Goal: Task Accomplishment & Management: Manage account settings

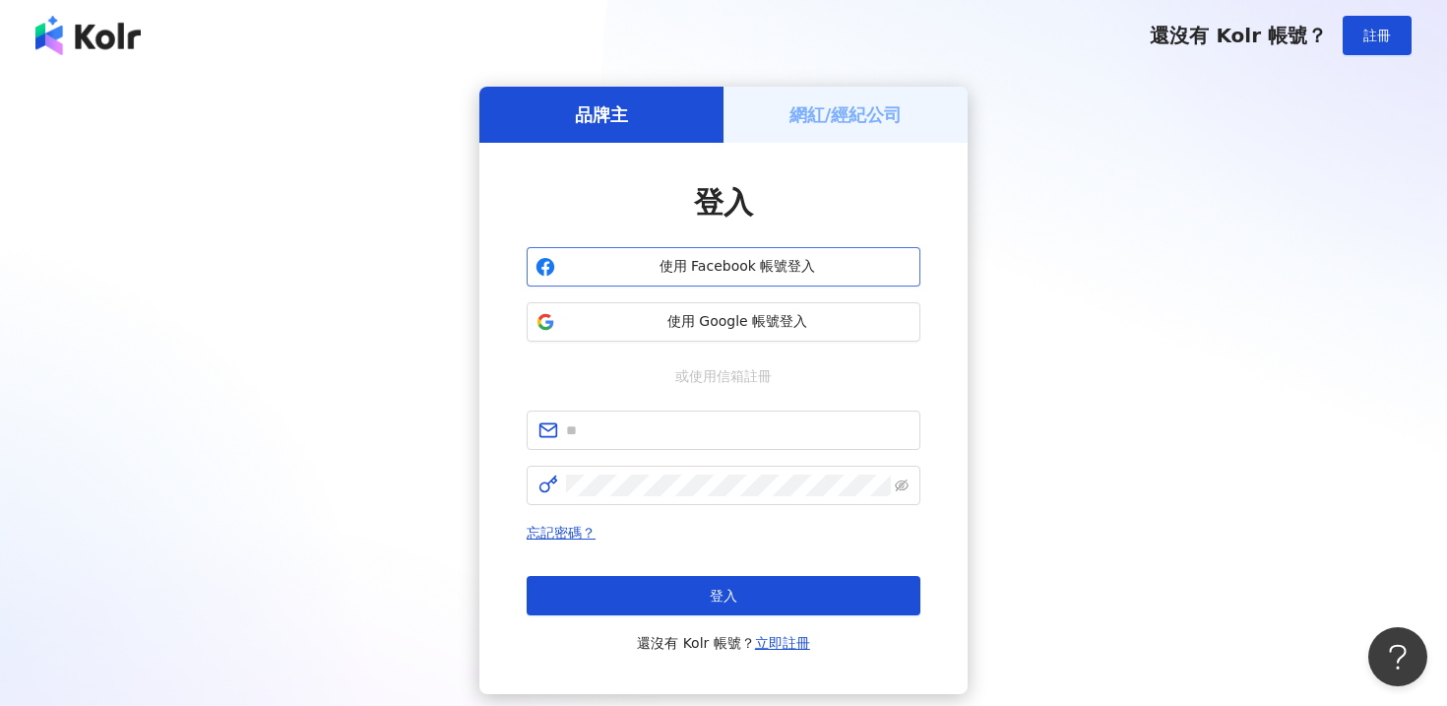
click at [761, 278] on button "使用 Facebook 帳號登入" at bounding box center [724, 266] width 394 height 39
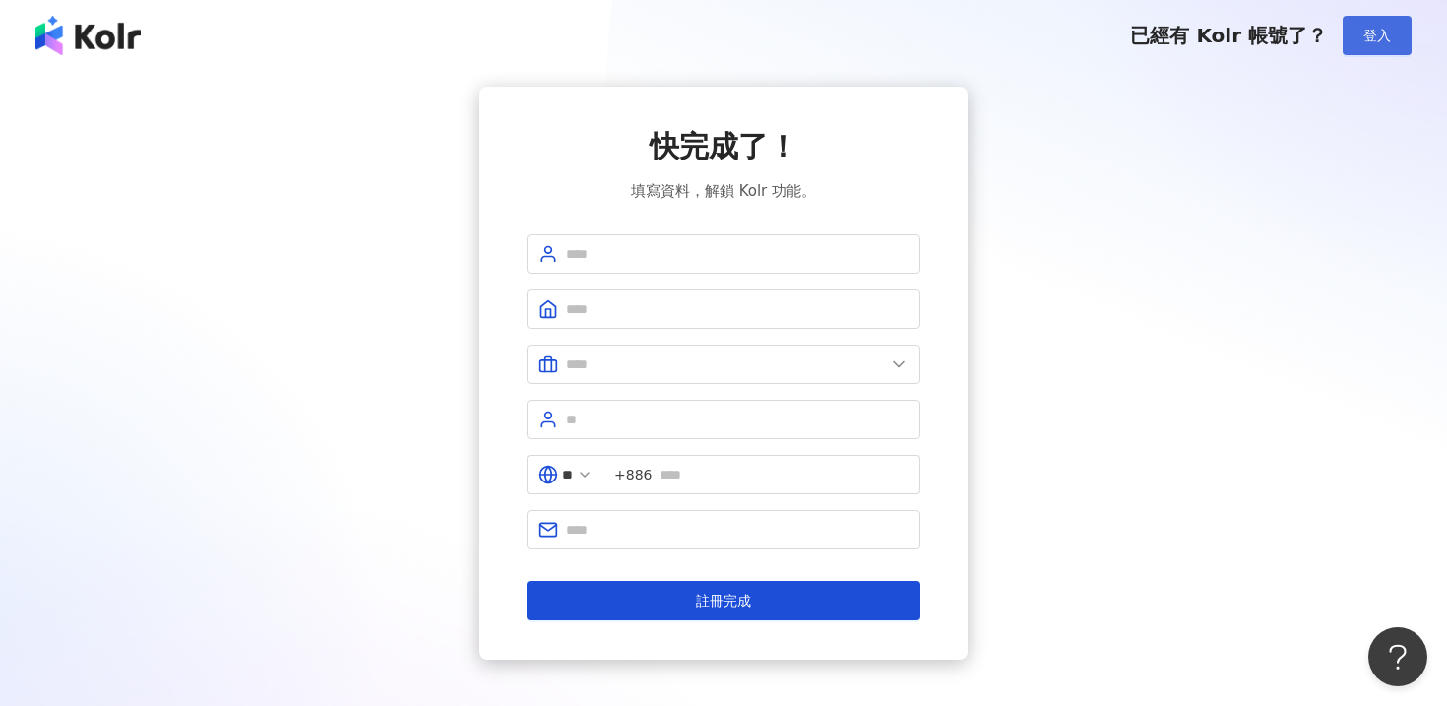
click at [1363, 32] on button "登入" at bounding box center [1377, 35] width 69 height 39
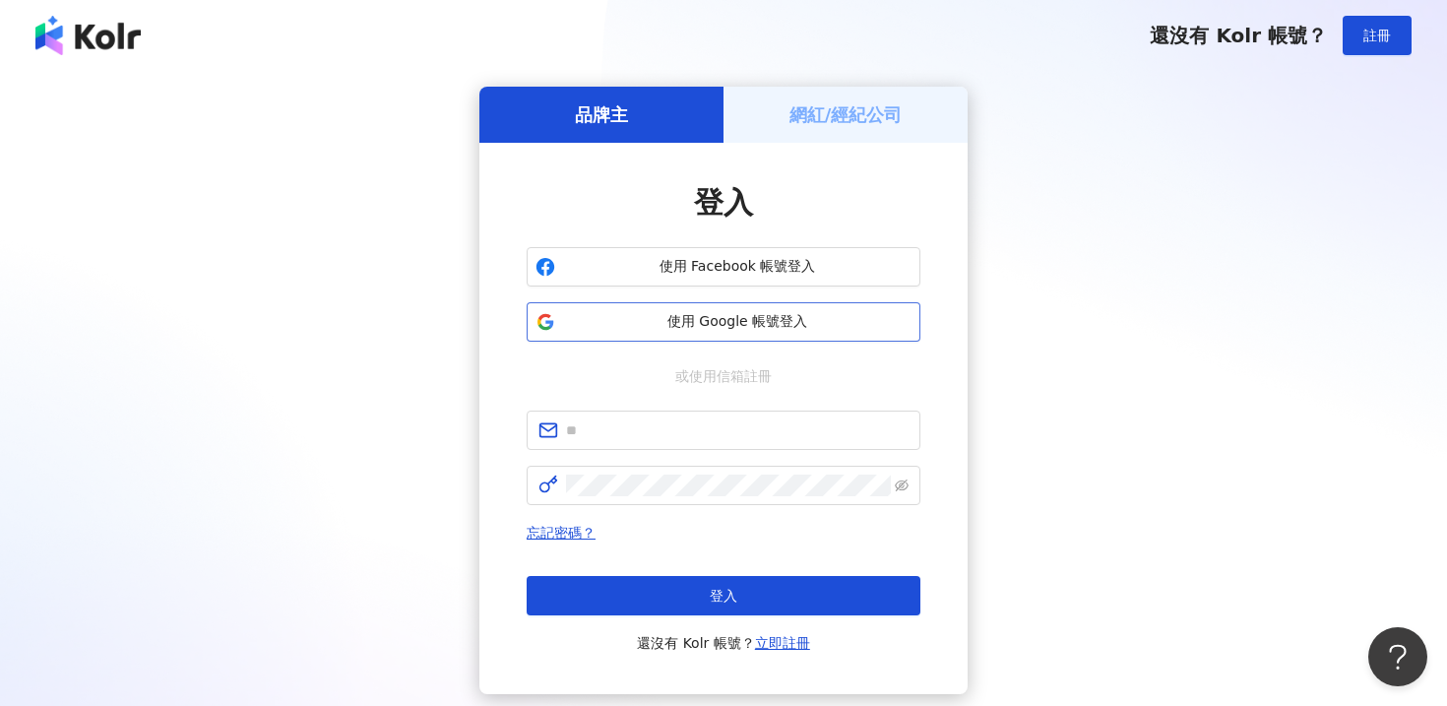
click at [733, 316] on span "使用 Google 帳號登入" at bounding box center [737, 322] width 349 height 20
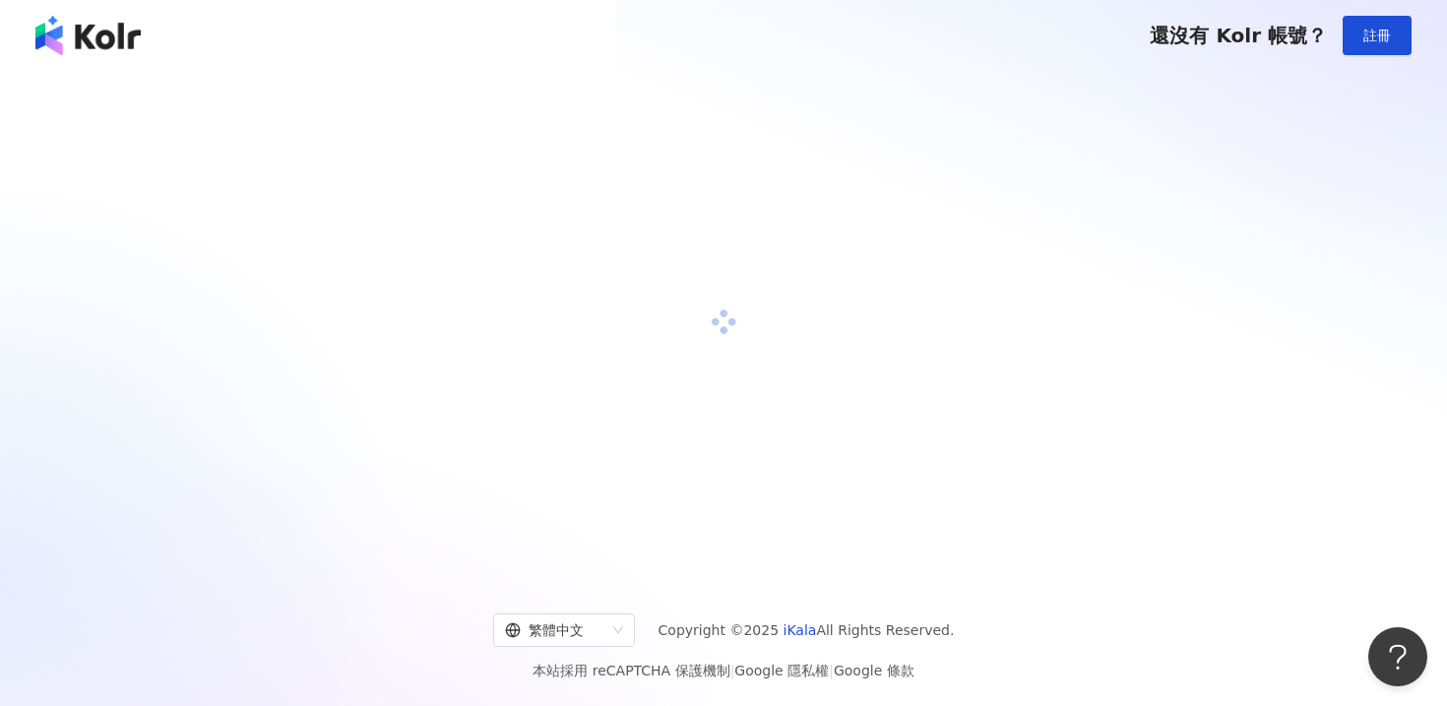
click at [757, 520] on div at bounding box center [724, 323] width 1400 height 472
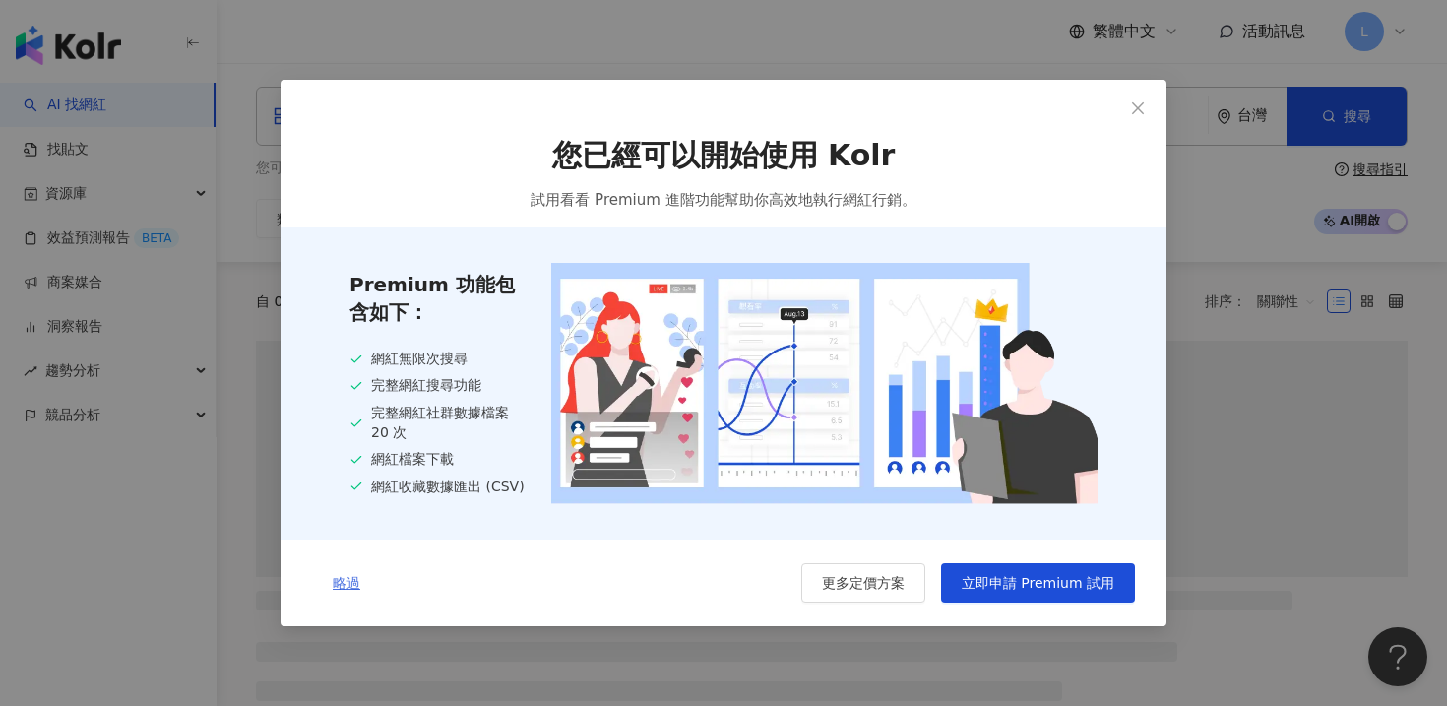
click at [322, 589] on button "略過" at bounding box center [346, 582] width 69 height 39
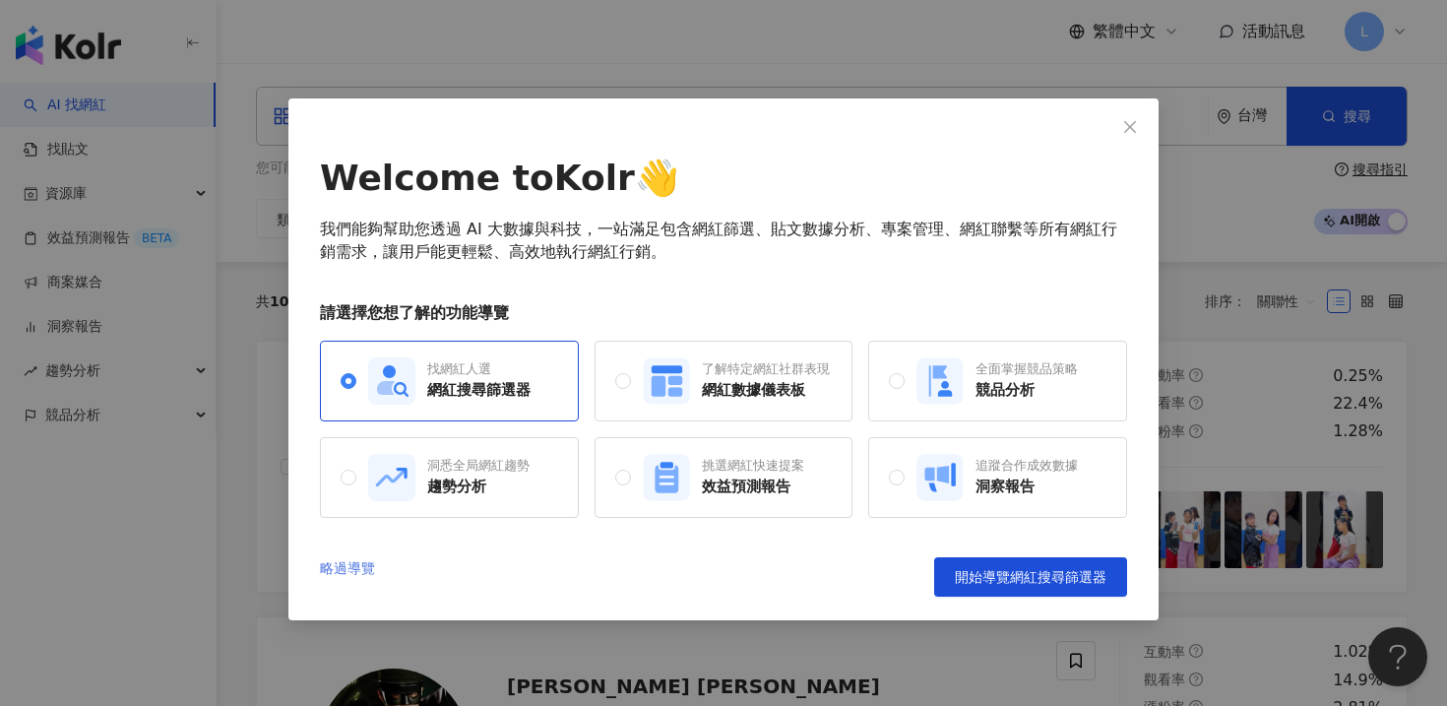
click at [358, 569] on link "略過導覽" at bounding box center [347, 576] width 55 height 39
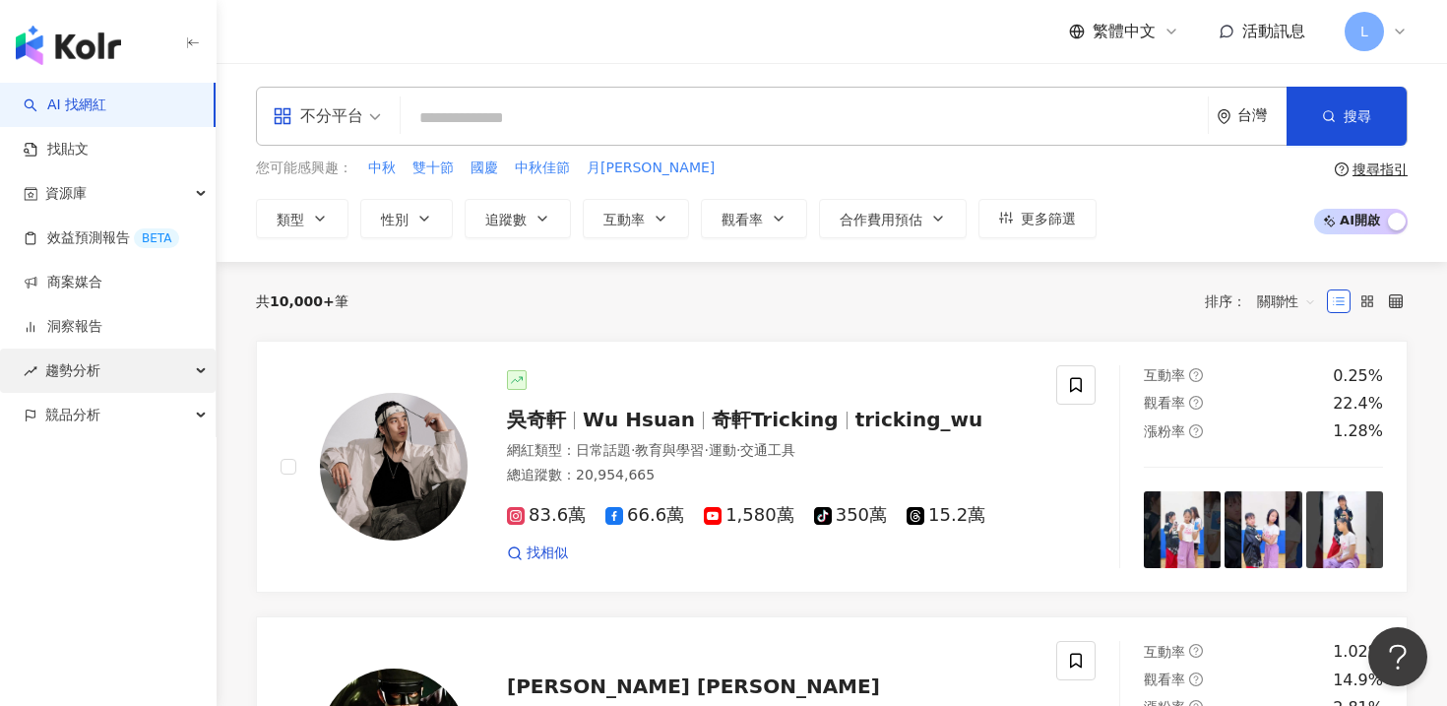
click at [159, 372] on div "趨勢分析" at bounding box center [108, 371] width 216 height 44
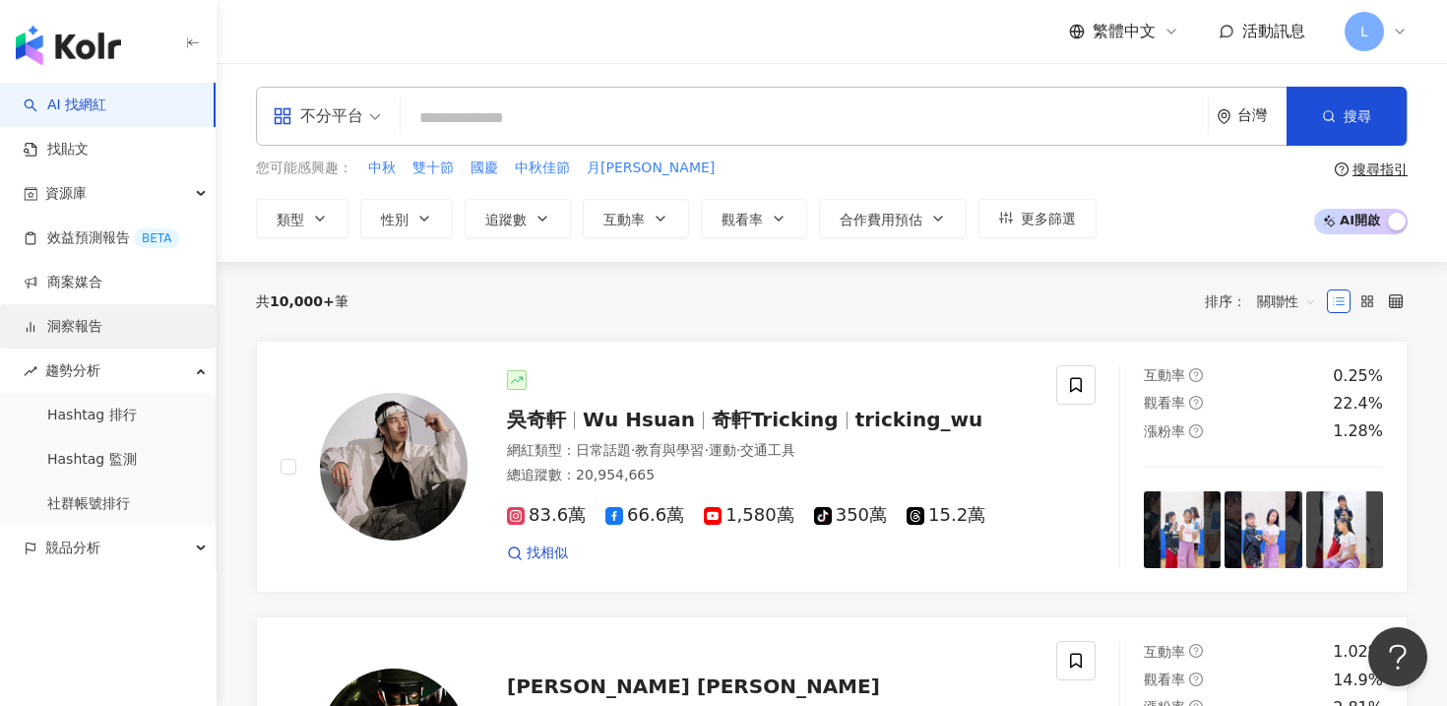
click at [102, 317] on link "洞察報告" at bounding box center [63, 327] width 79 height 20
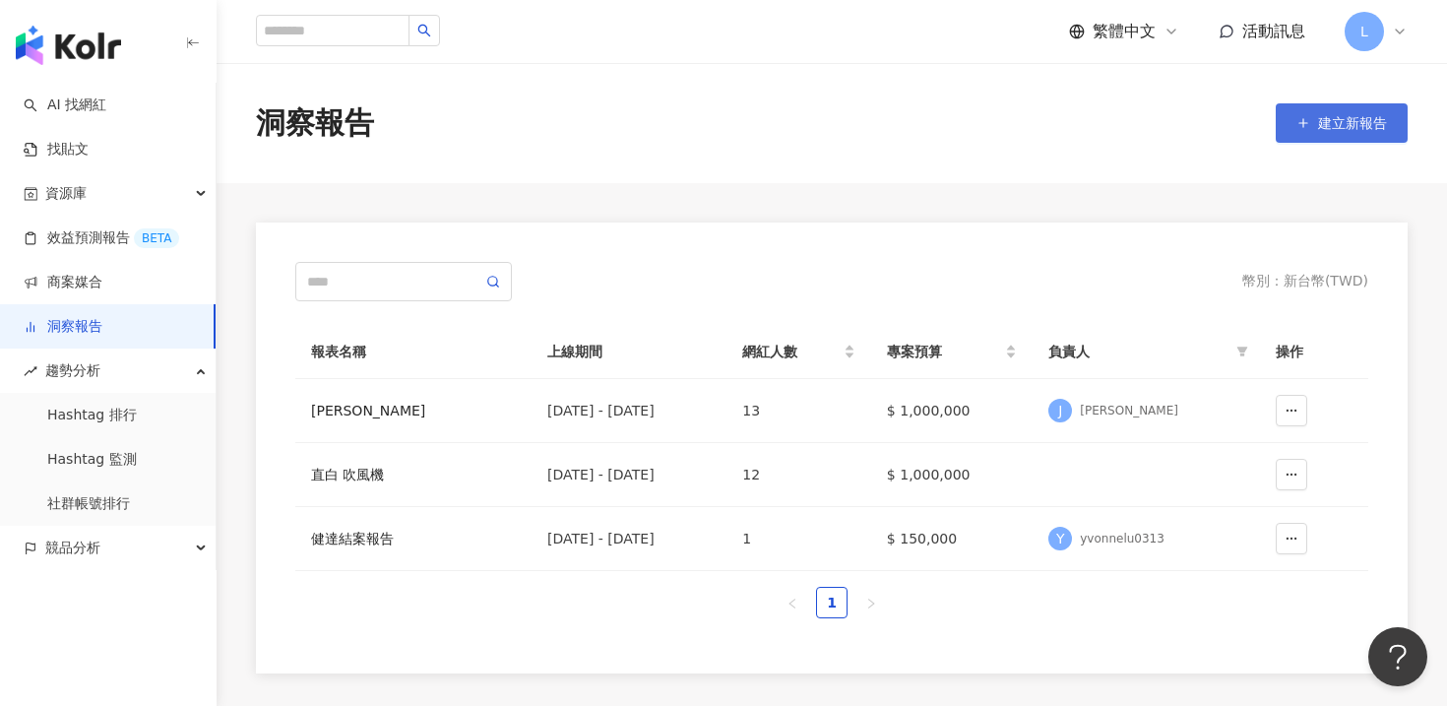
click at [1353, 133] on button "建立新報告" at bounding box center [1342, 122] width 132 height 39
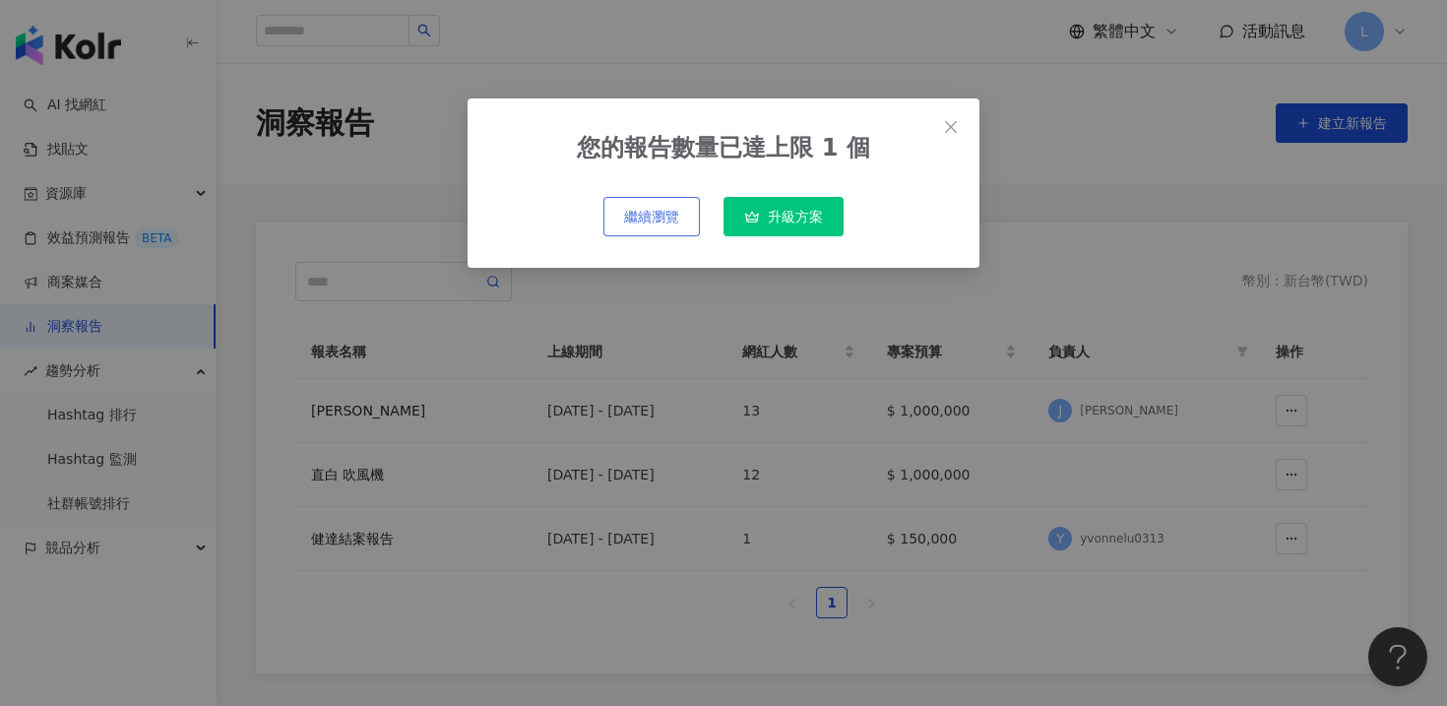
click at [674, 216] on span "繼續瀏覽" at bounding box center [651, 217] width 55 height 16
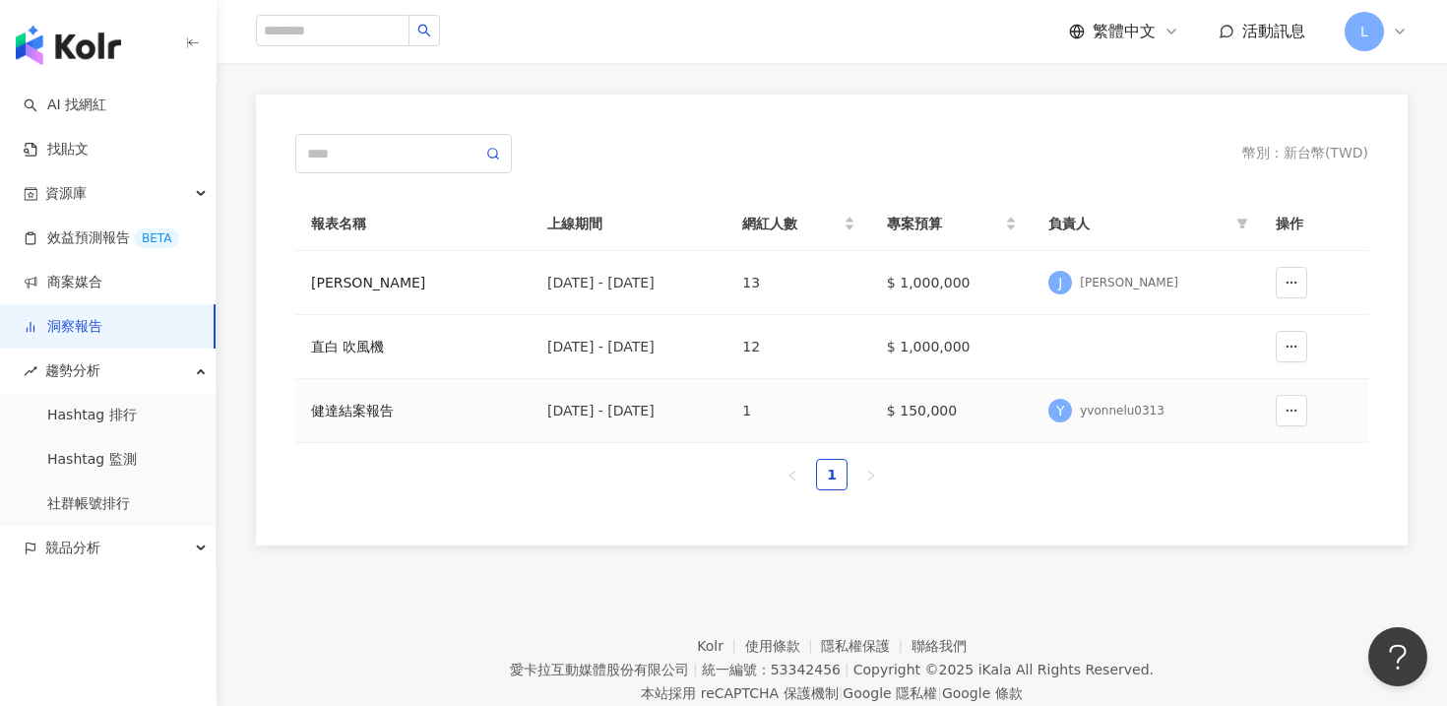
scroll to position [151, 0]
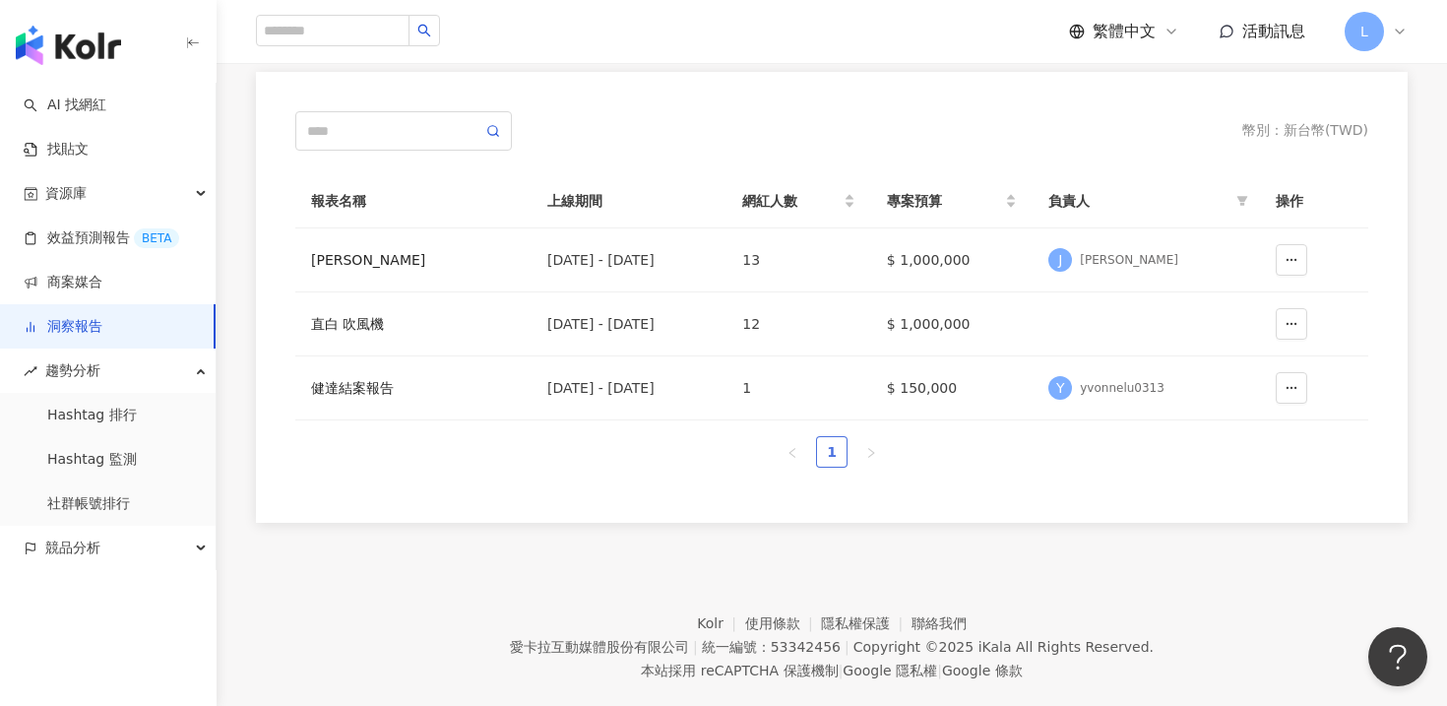
click at [826, 453] on link "1" at bounding box center [832, 452] width 30 height 30
click at [369, 381] on div "健達結案報告" at bounding box center [413, 388] width 205 height 22
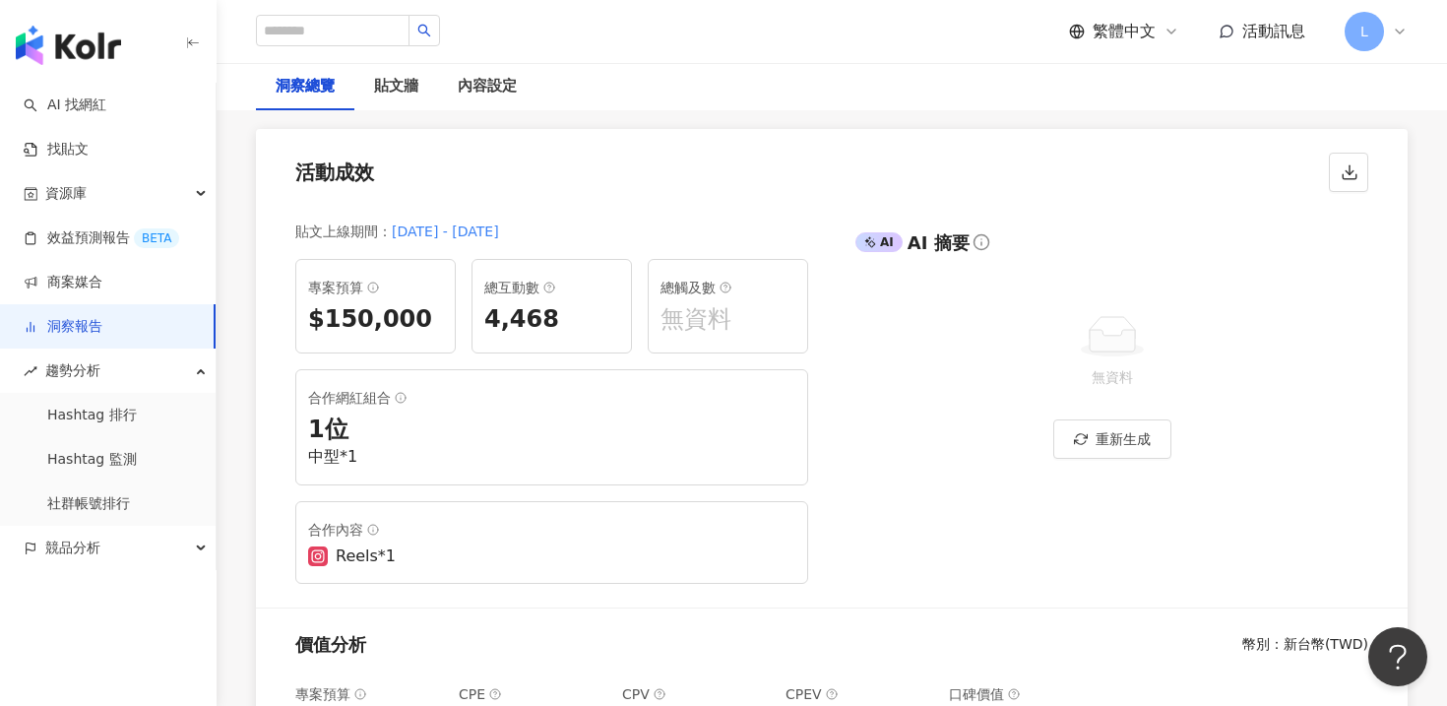
scroll to position [170, 0]
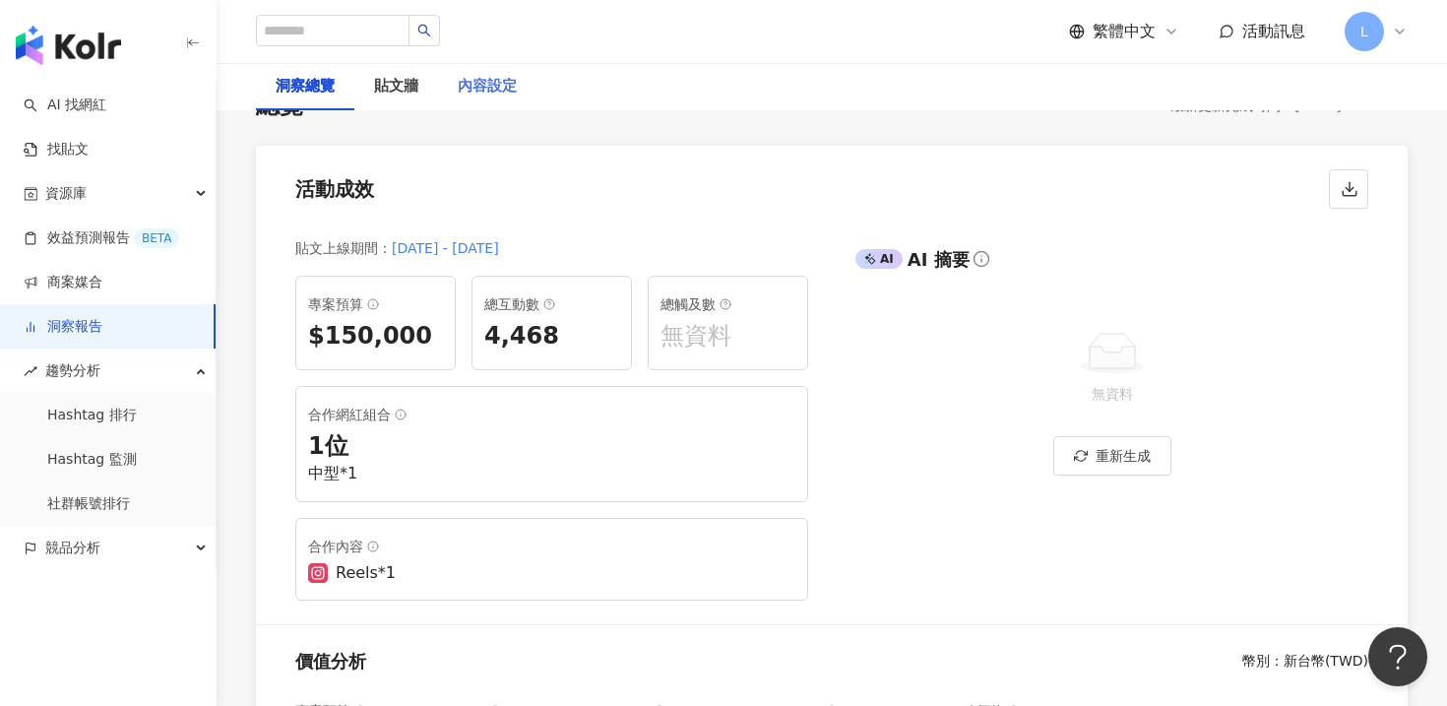
click at [472, 106] on div "內容設定" at bounding box center [487, 86] width 98 height 47
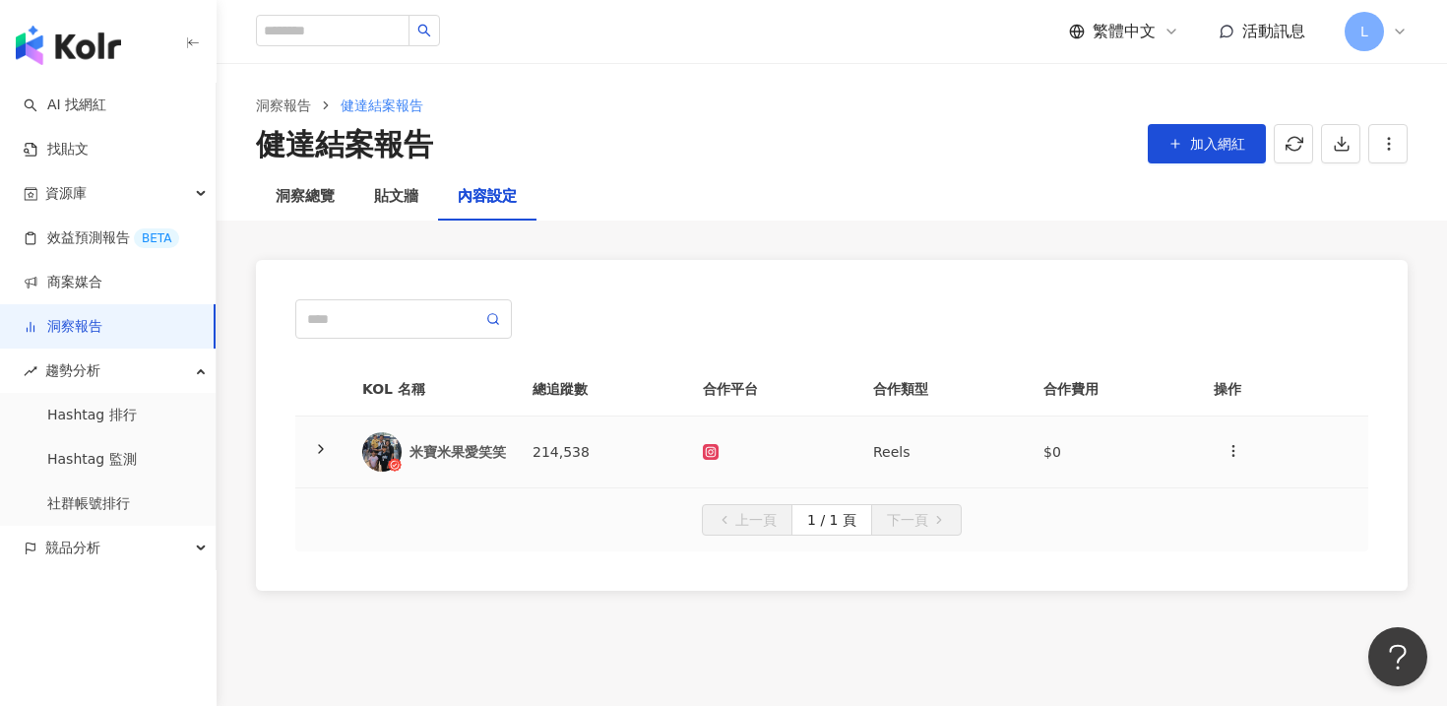
click at [503, 444] on div "米寶米果愛笑笑" at bounding box center [458, 452] width 96 height 20
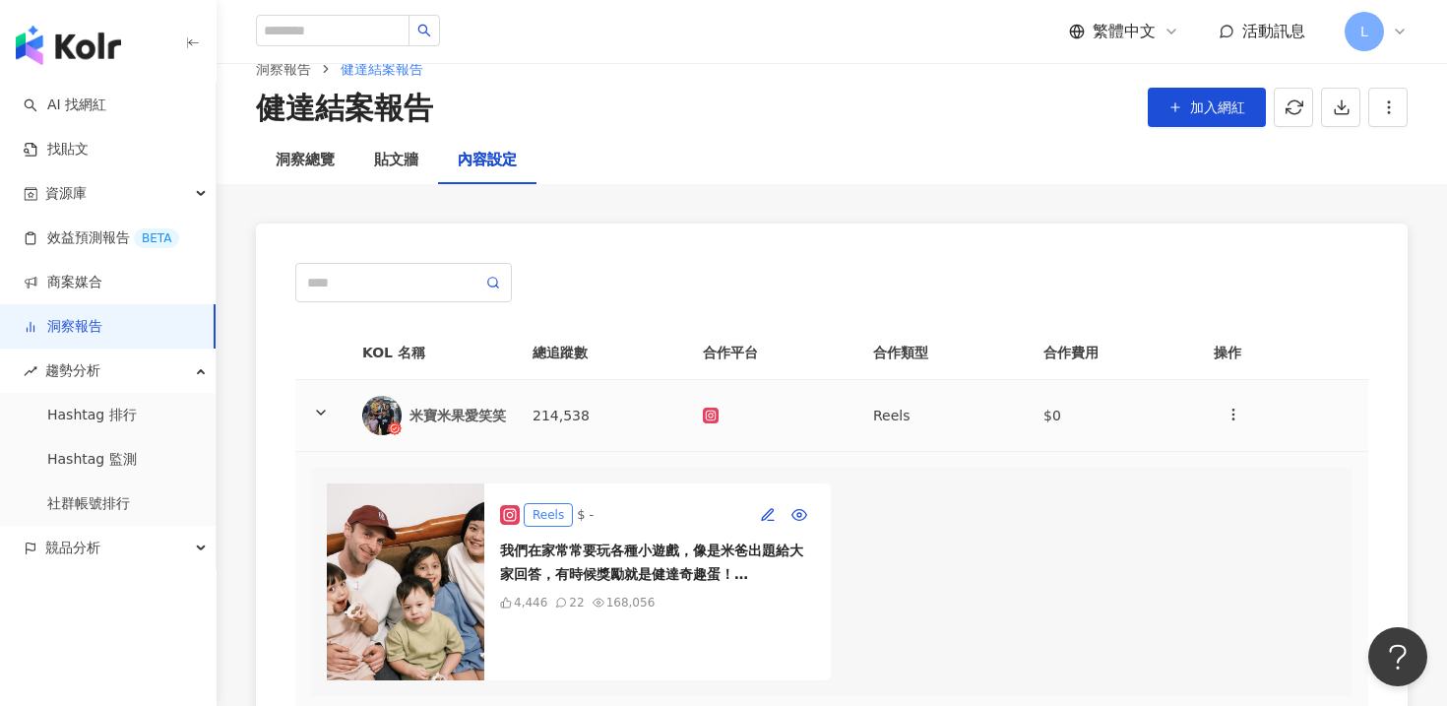
scroll to position [81, 0]
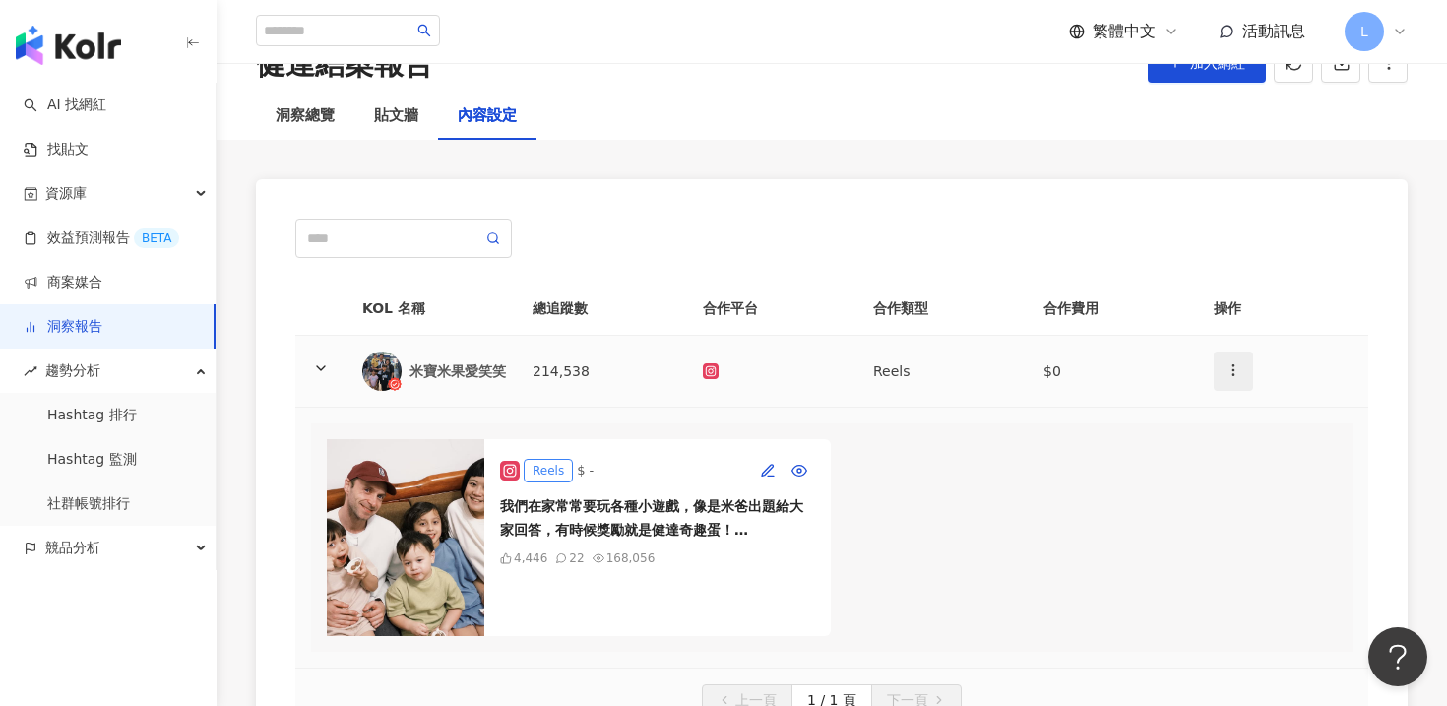
click at [1236, 370] on icon "button" at bounding box center [1234, 370] width 16 height 16
click at [1263, 460] on div "刪除網紅" at bounding box center [1268, 458] width 77 height 22
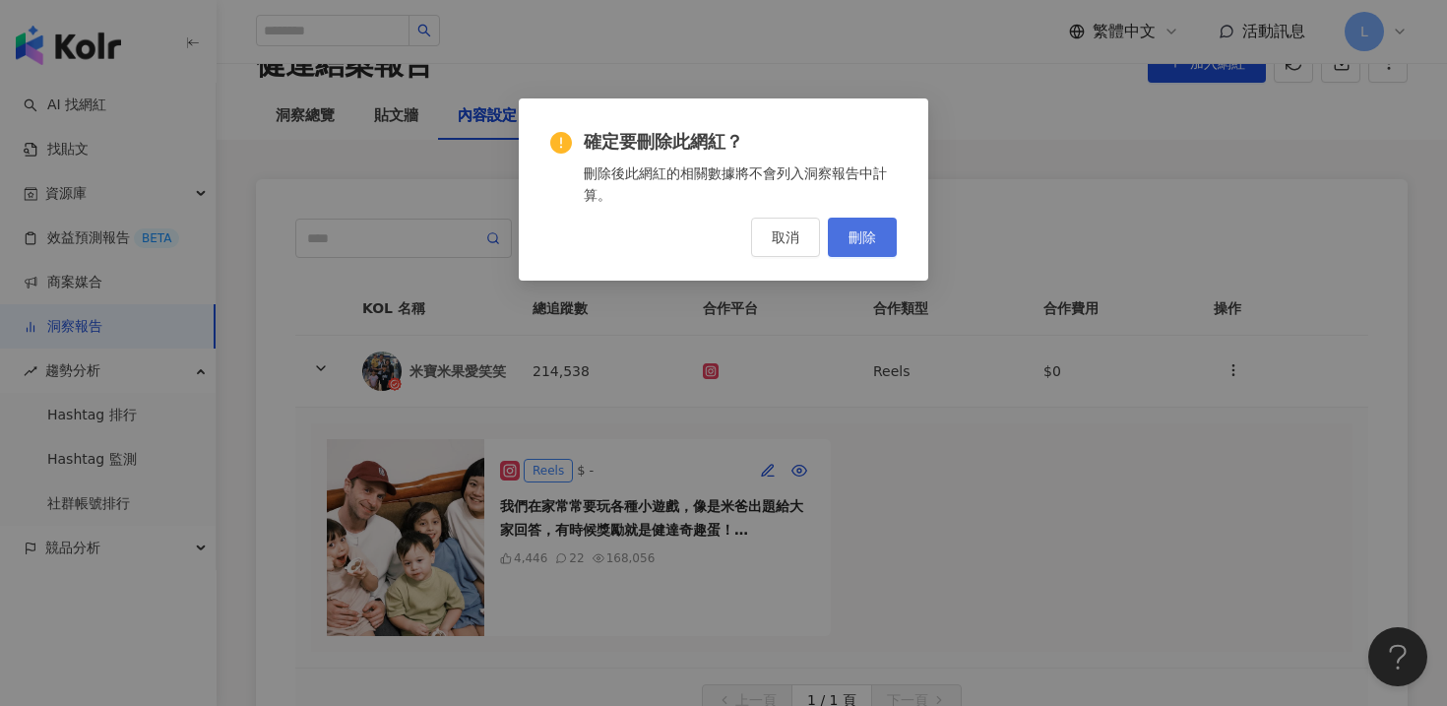
click at [855, 240] on span "刪除" at bounding box center [863, 237] width 28 height 16
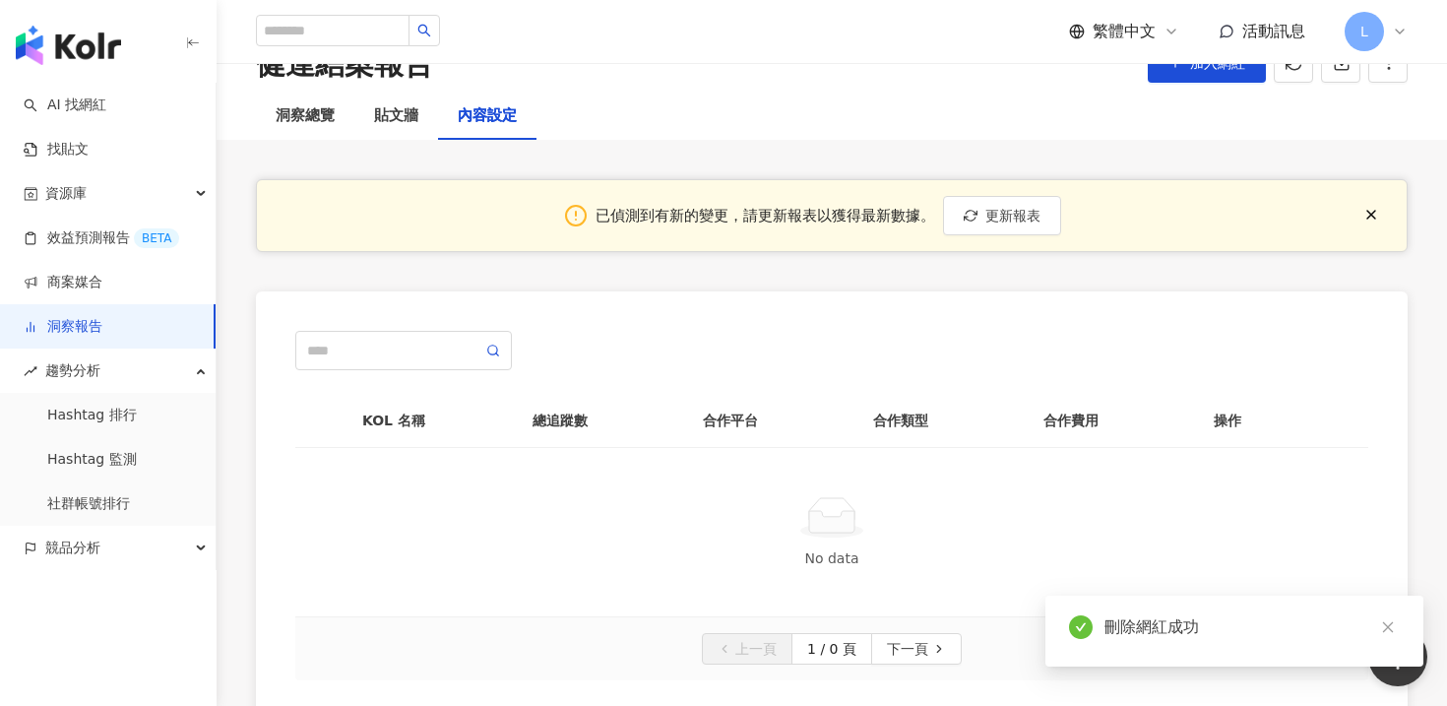
scroll to position [107, 0]
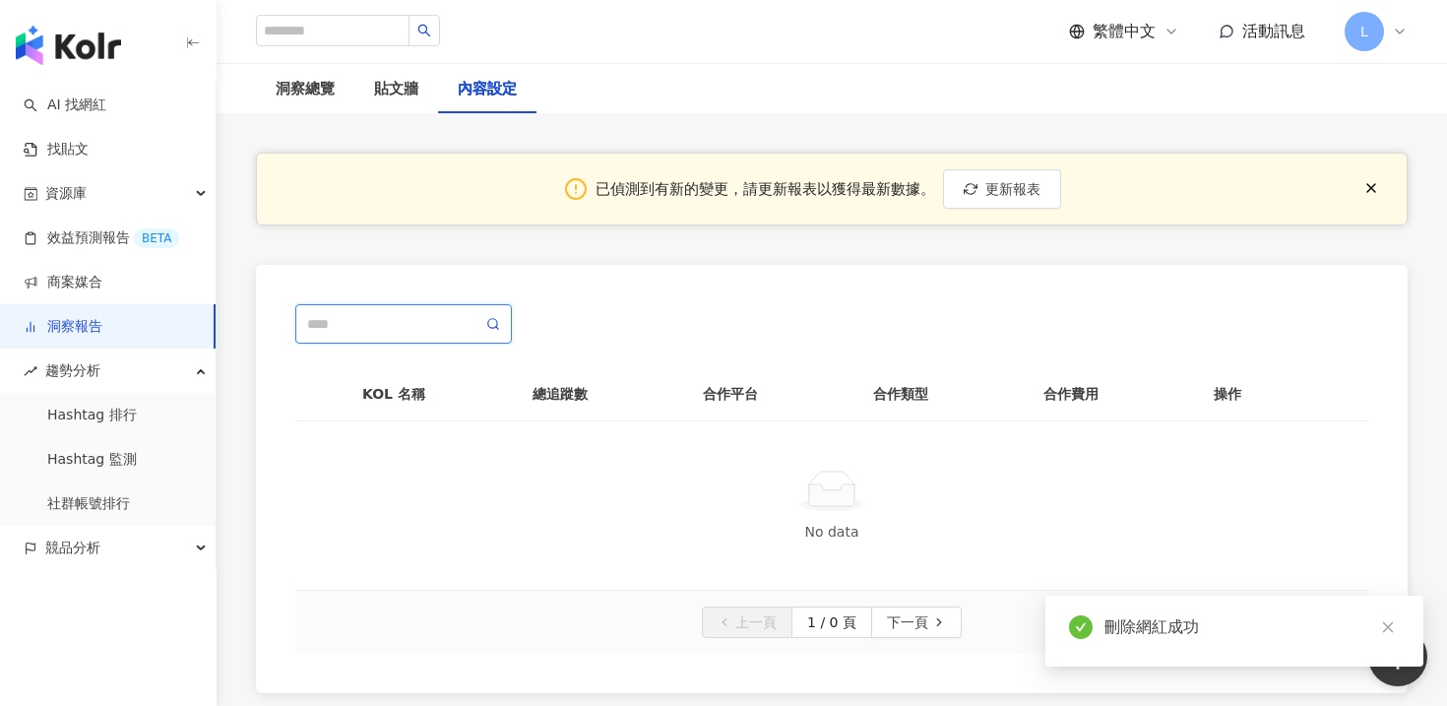
click at [401, 327] on input "text" at bounding box center [394, 324] width 175 height 22
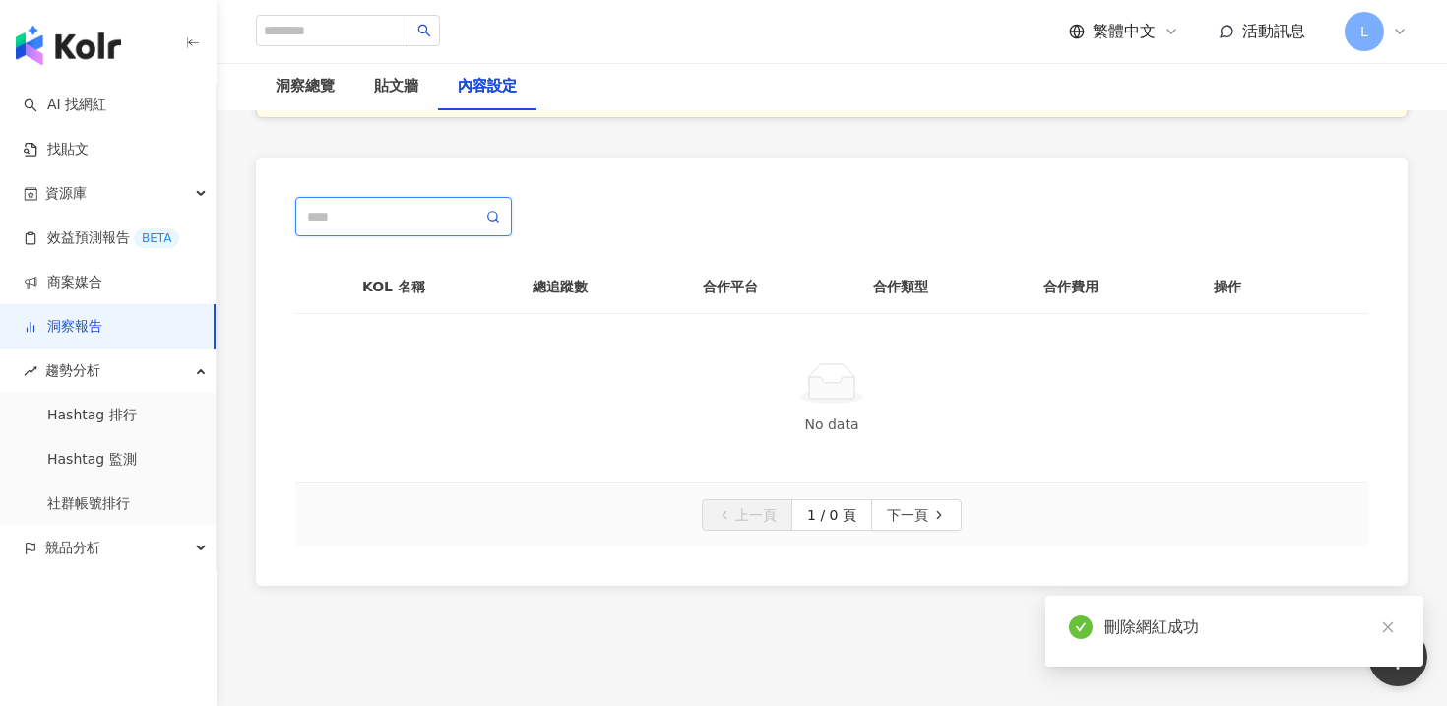
scroll to position [46, 0]
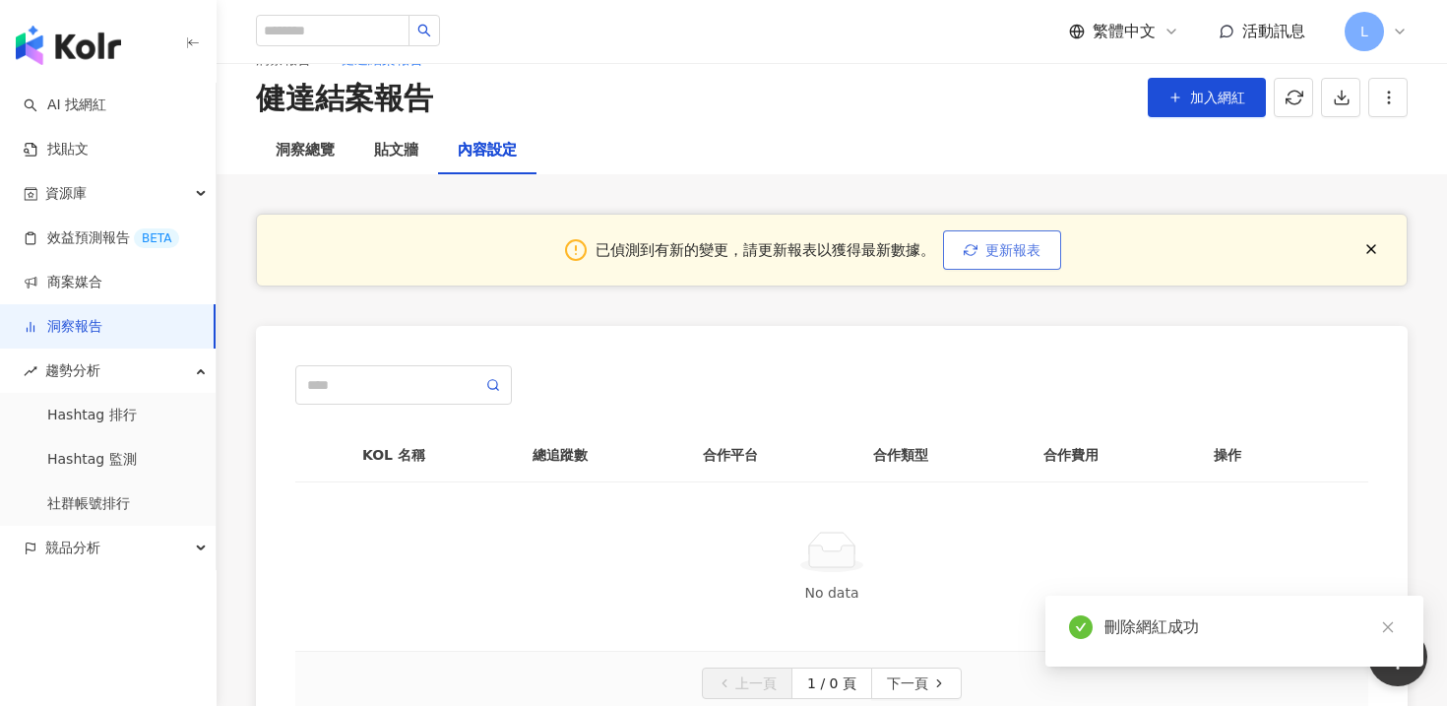
click at [970, 261] on button "更新報表" at bounding box center [1002, 249] width 118 height 39
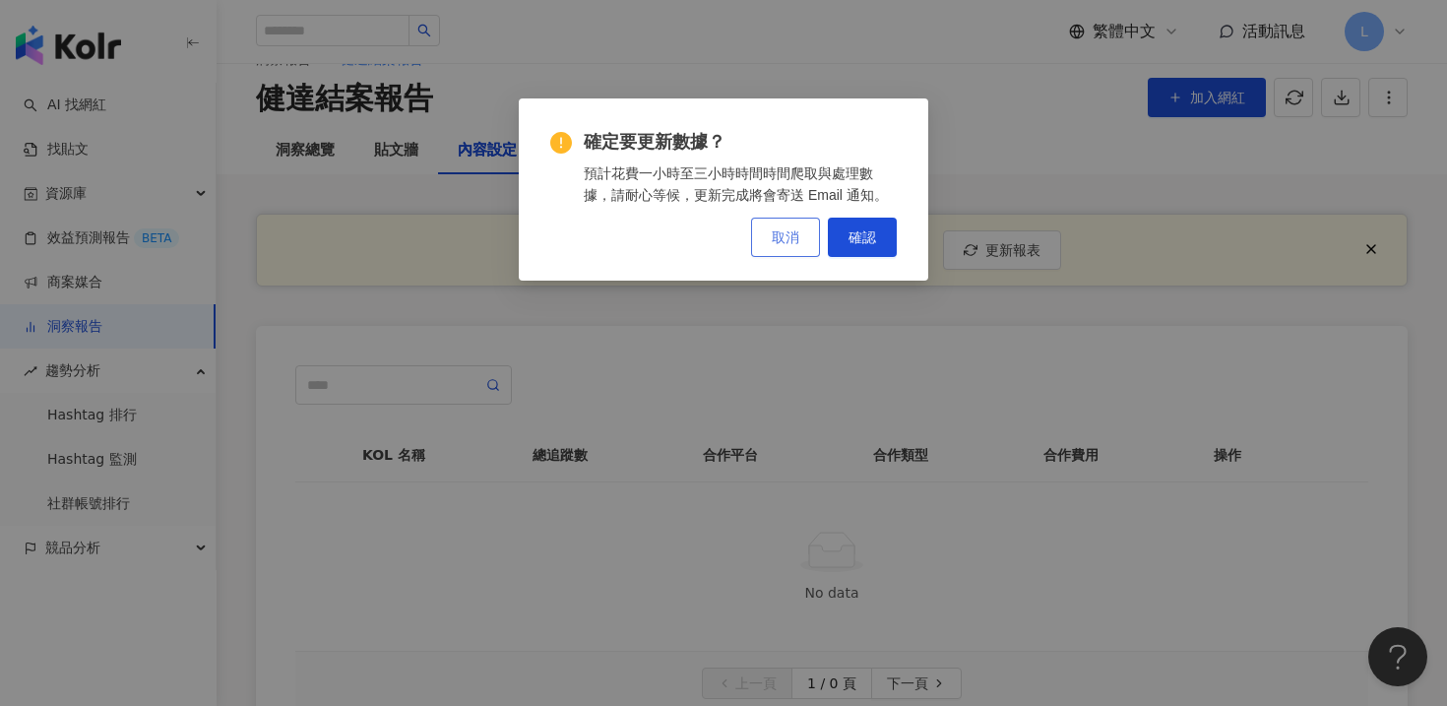
click at [797, 242] on span "取消" at bounding box center [786, 237] width 28 height 16
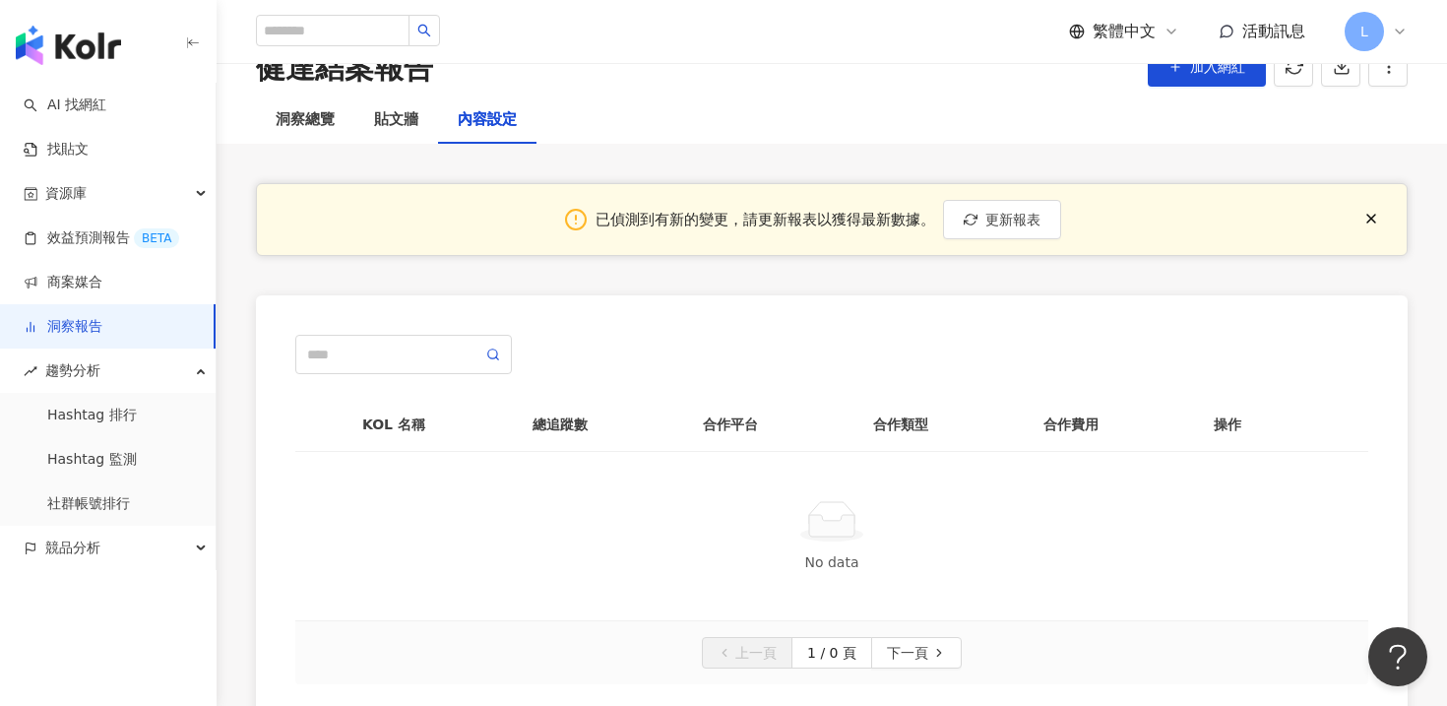
scroll to position [75, 0]
click at [424, 138] on div "貼文牆" at bounding box center [396, 121] width 84 height 47
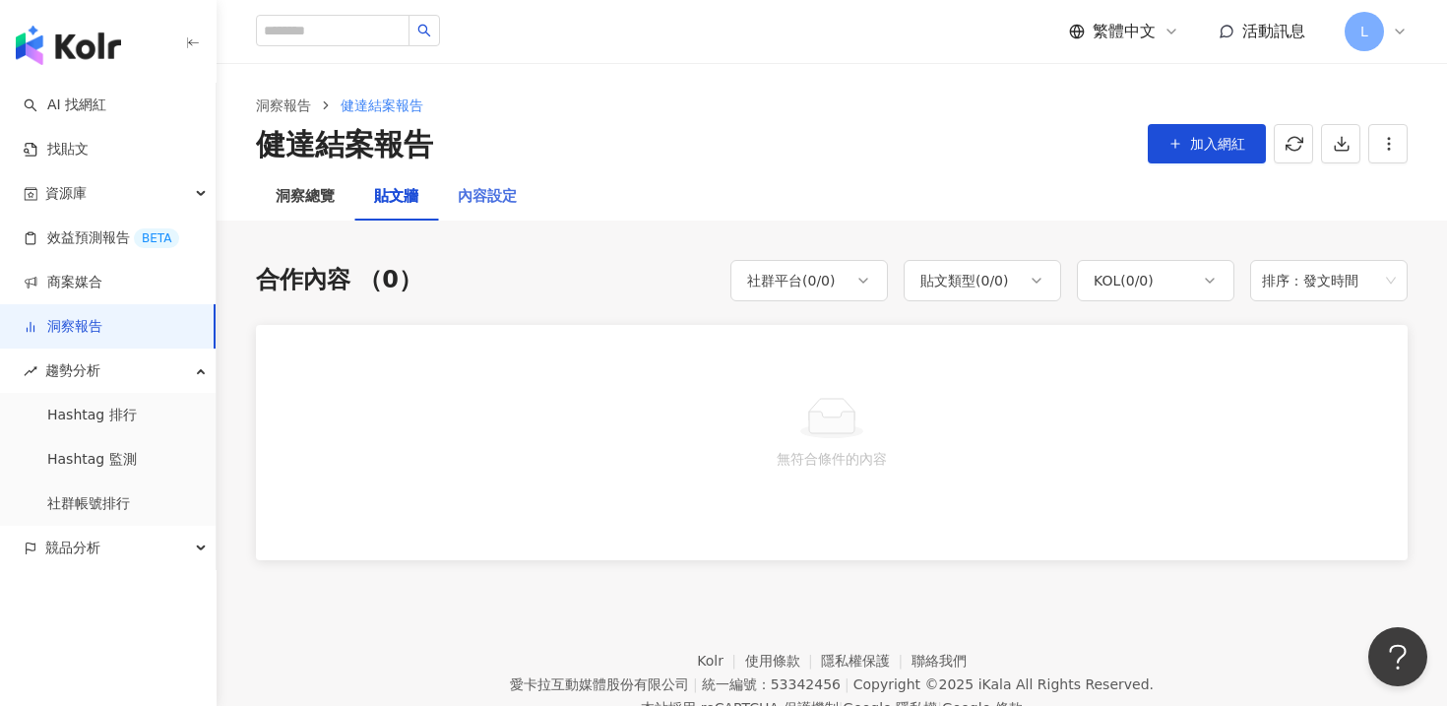
click at [516, 209] on div "內容設定" at bounding box center [487, 196] width 98 height 47
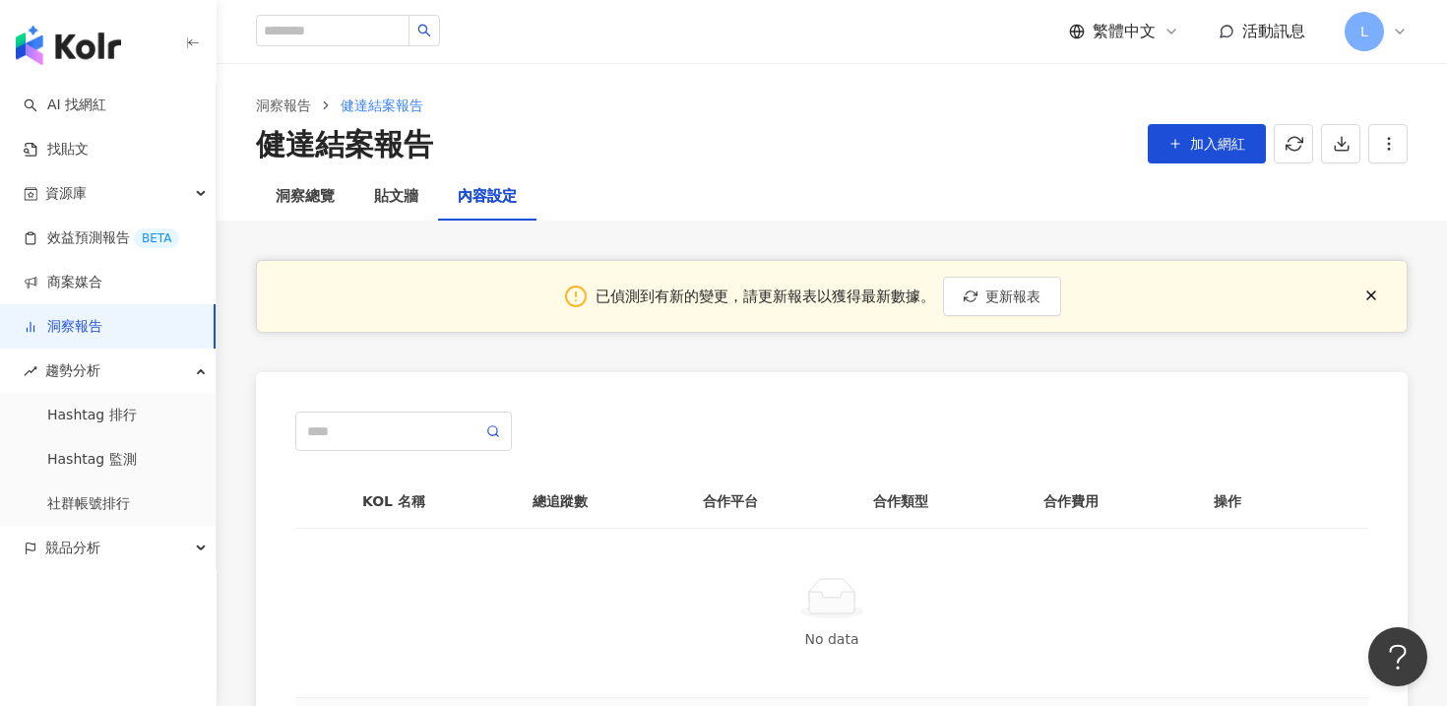
click at [434, 407] on div "KOL 名稱 總追蹤數 合作平台 合作類型 合作費用 操作 No data 上一頁 1 / 0 頁 下一頁" at bounding box center [832, 586] width 1152 height 428
click at [432, 416] on span at bounding box center [403, 431] width 217 height 39
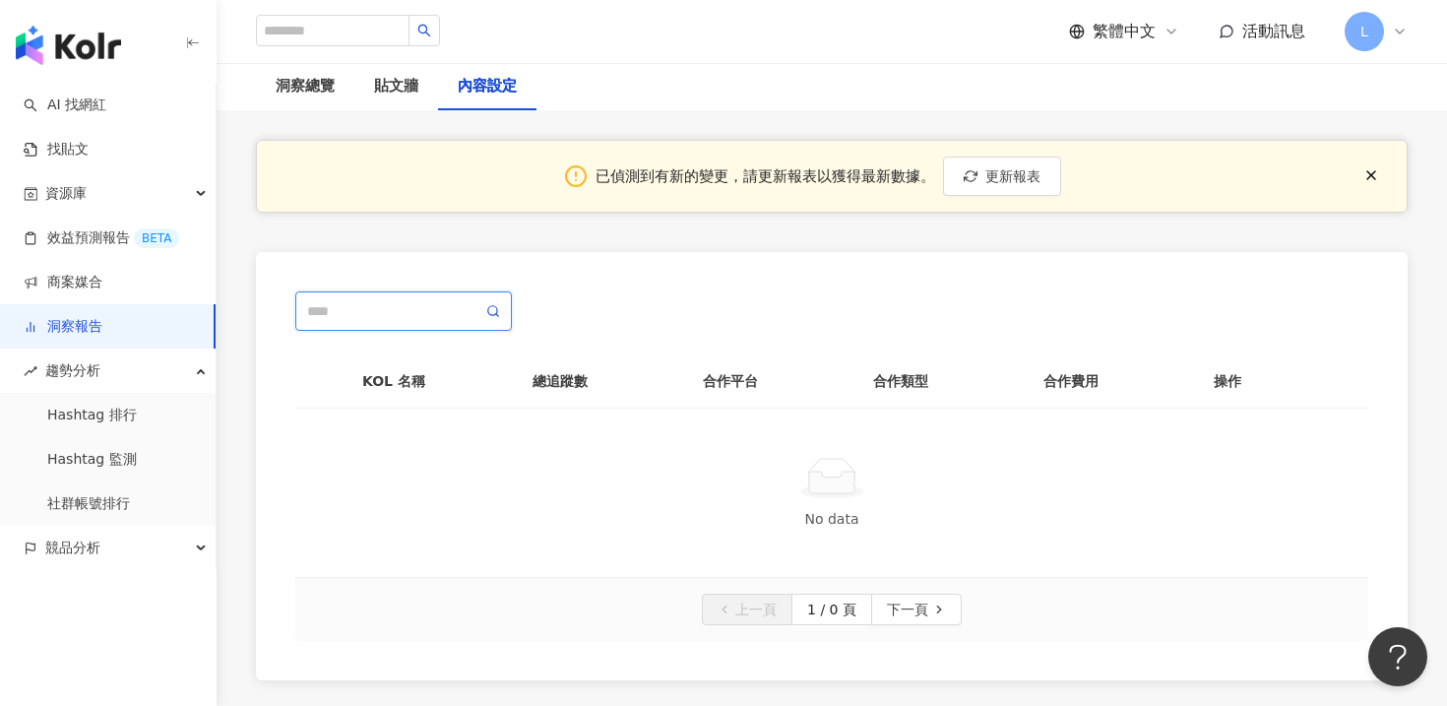
scroll to position [123, 0]
type input "*"
click at [497, 309] on icon at bounding box center [493, 308] width 14 height 14
click at [490, 309] on icon at bounding box center [493, 308] width 14 height 14
click at [430, 306] on input "*****" at bounding box center [394, 308] width 175 height 22
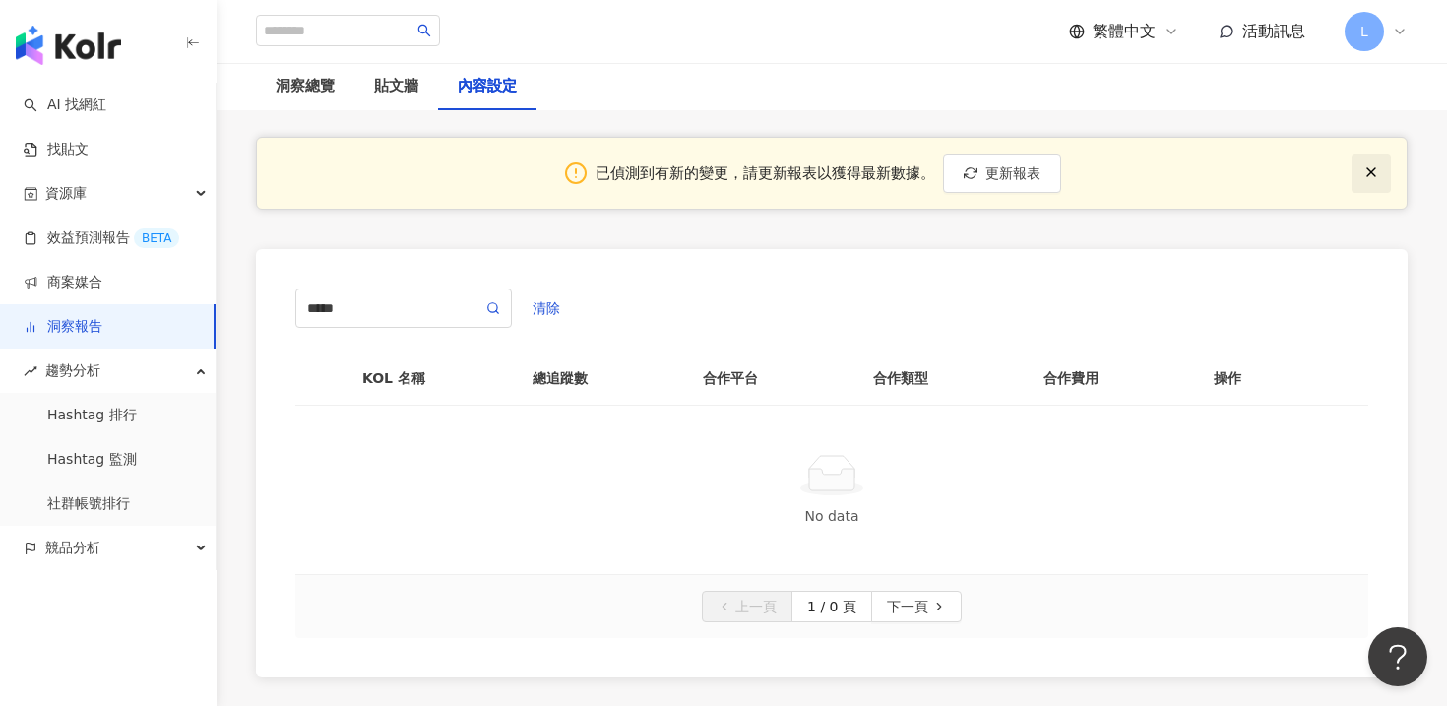
click at [1382, 174] on button "button" at bounding box center [1371, 173] width 39 height 39
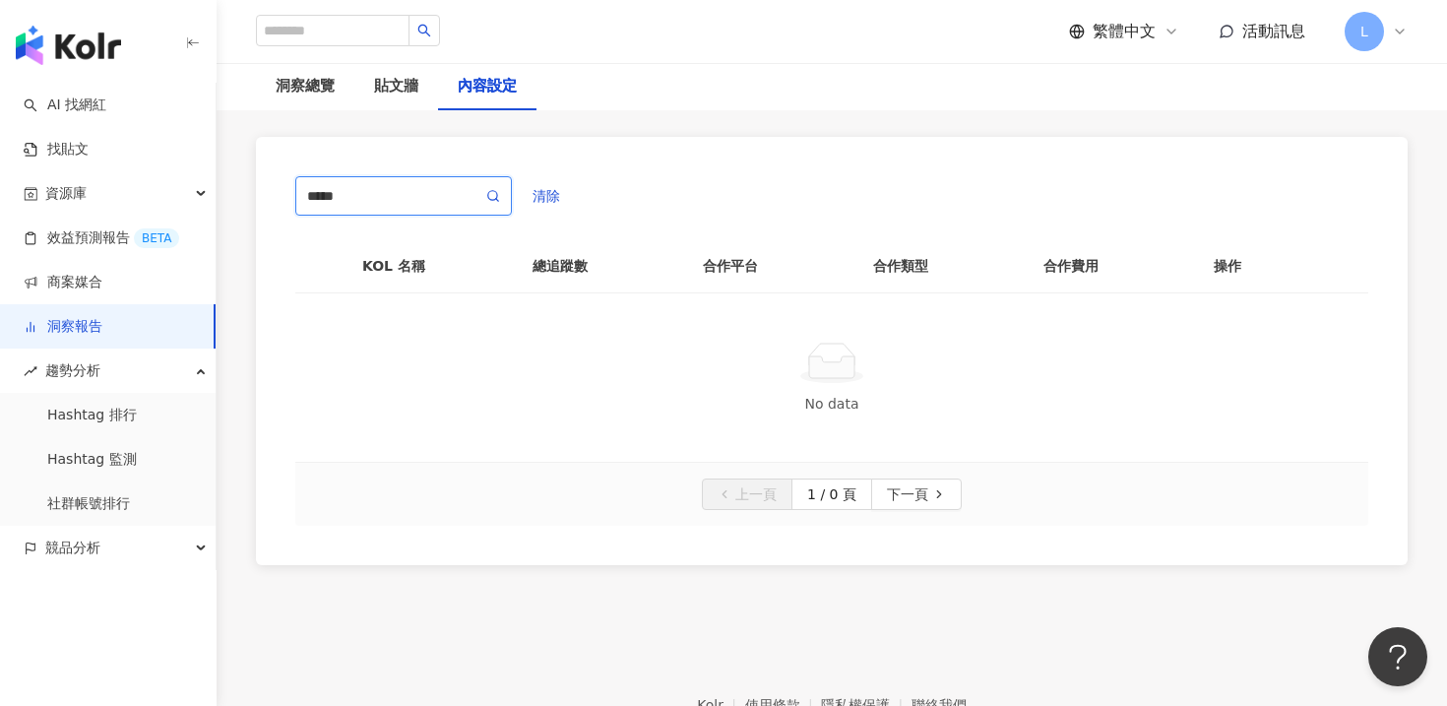
click at [421, 197] on input "*****" at bounding box center [394, 196] width 175 height 22
type input "*"
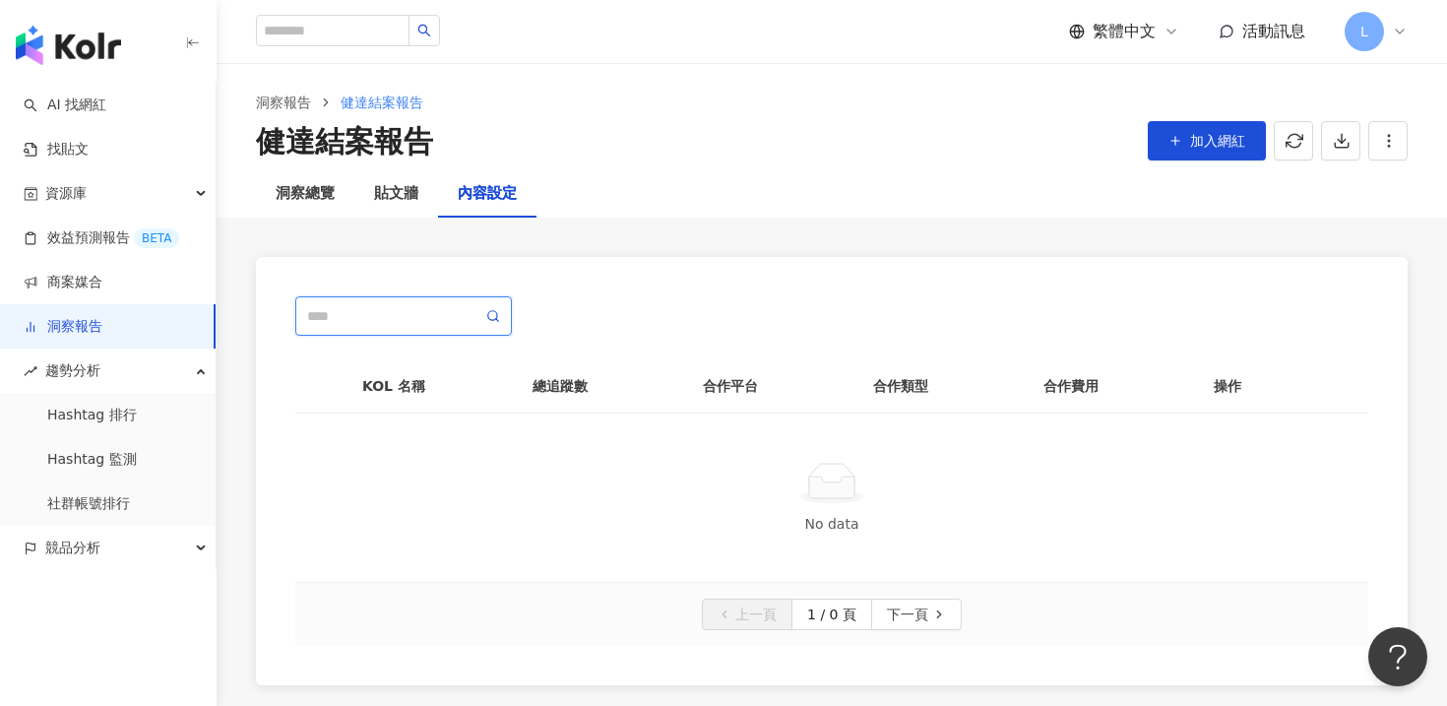
scroll to position [0, 0]
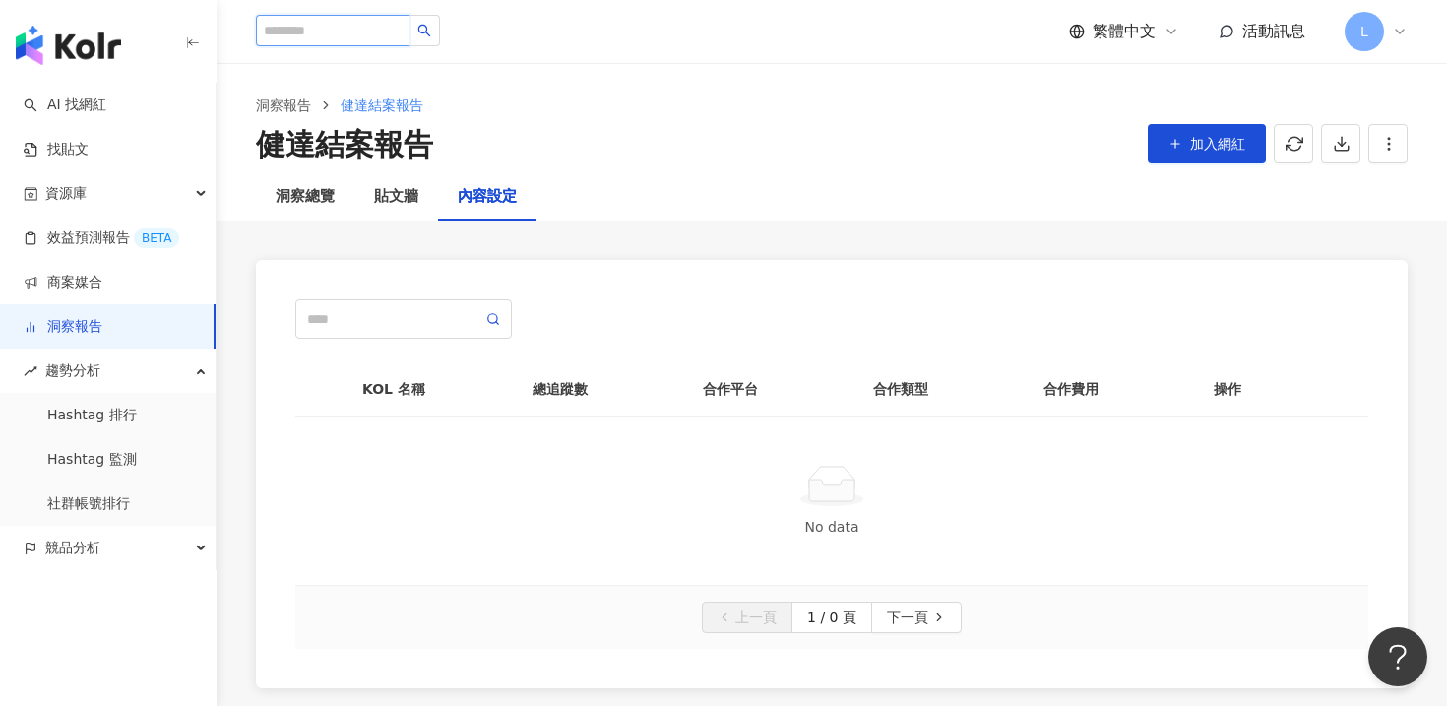
click at [332, 31] on input "search" at bounding box center [333, 31] width 154 height 32
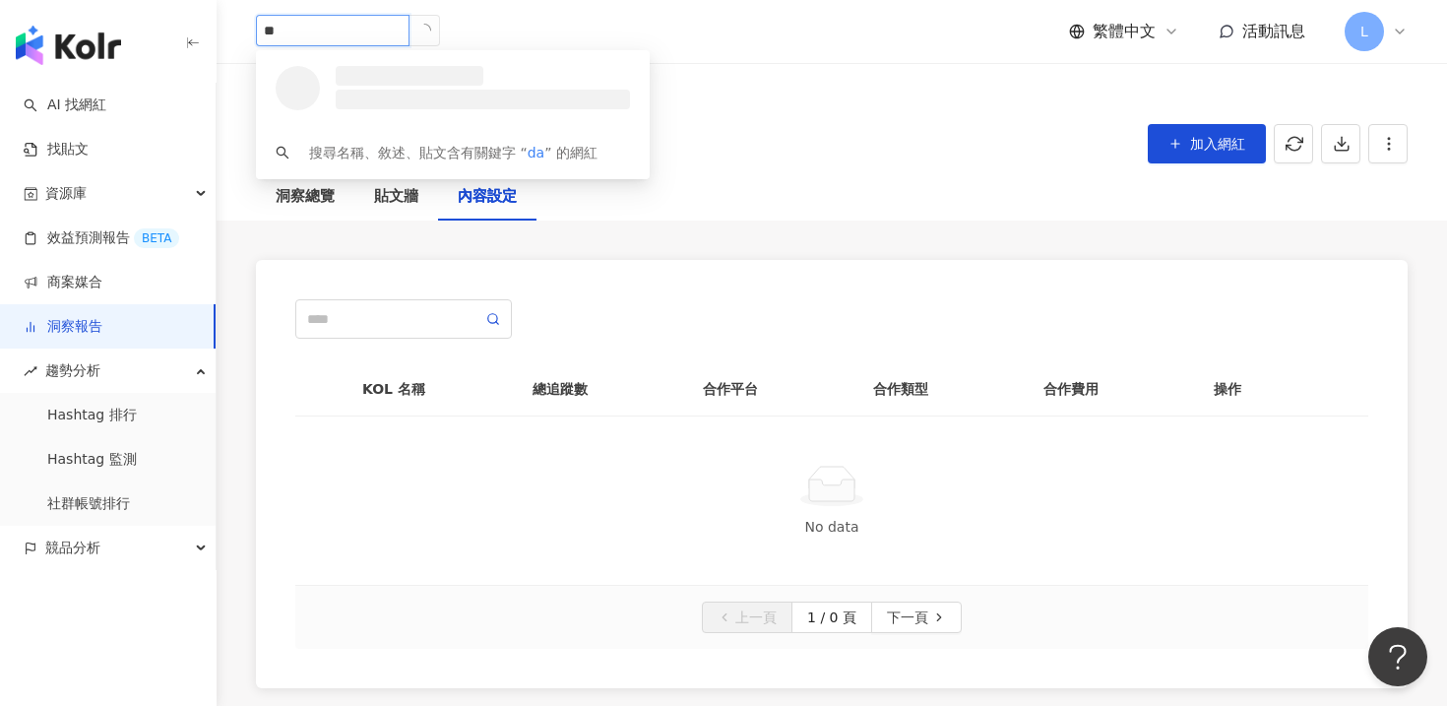
type input "*"
type input "****"
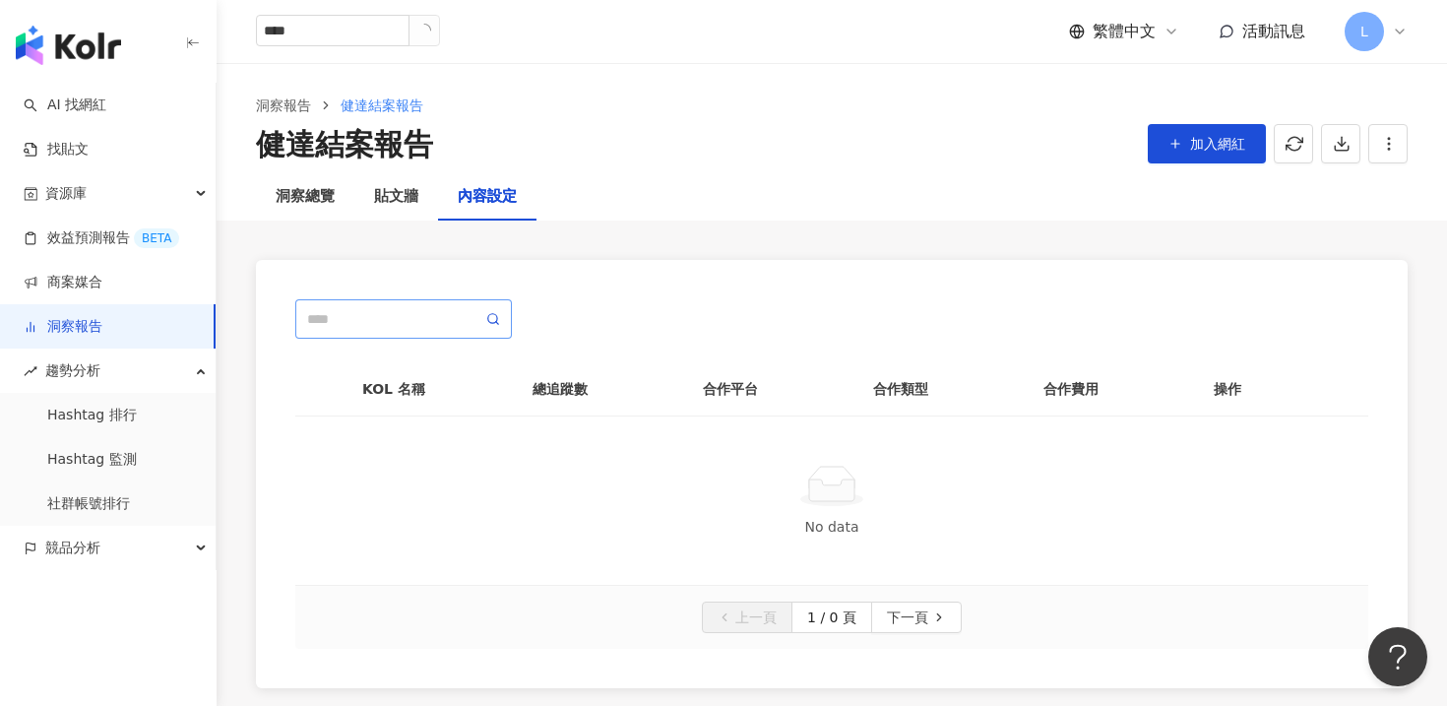
click at [392, 333] on span at bounding box center [403, 318] width 217 height 39
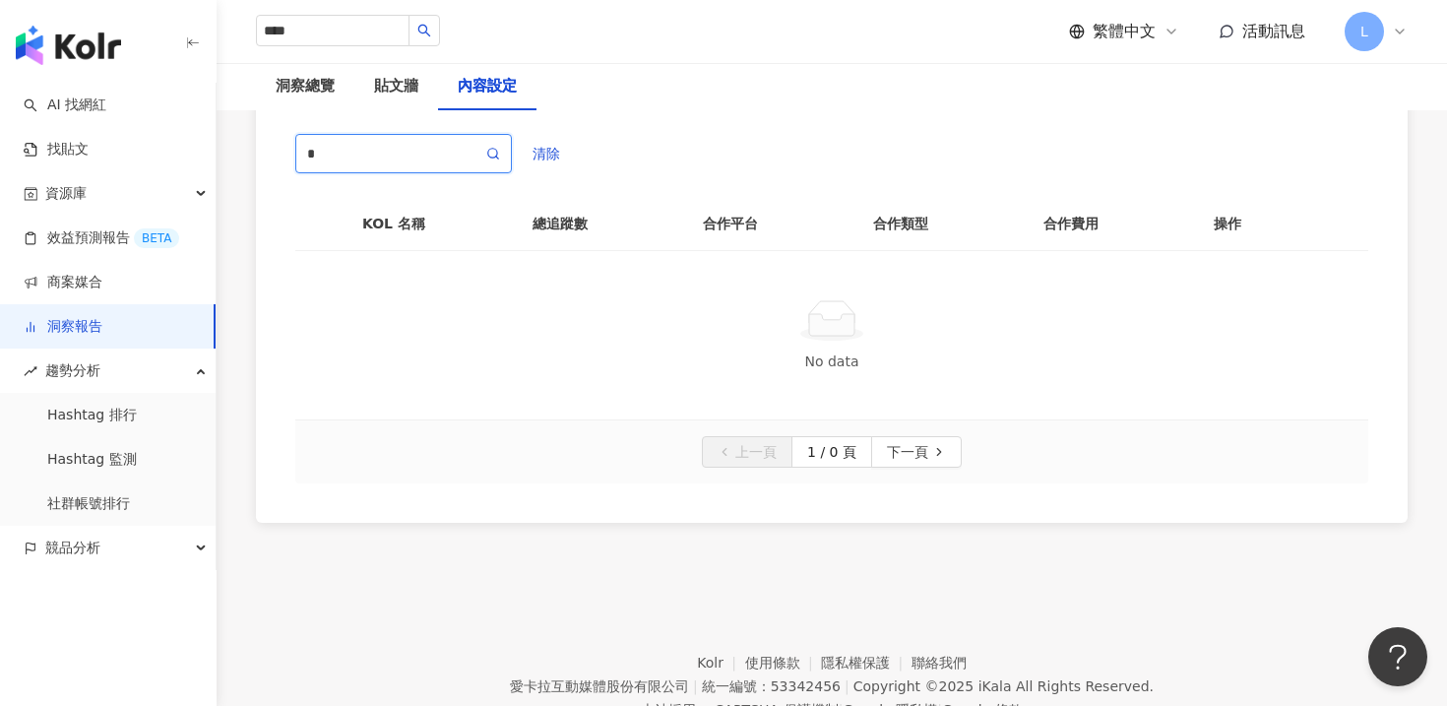
scroll to position [116, 0]
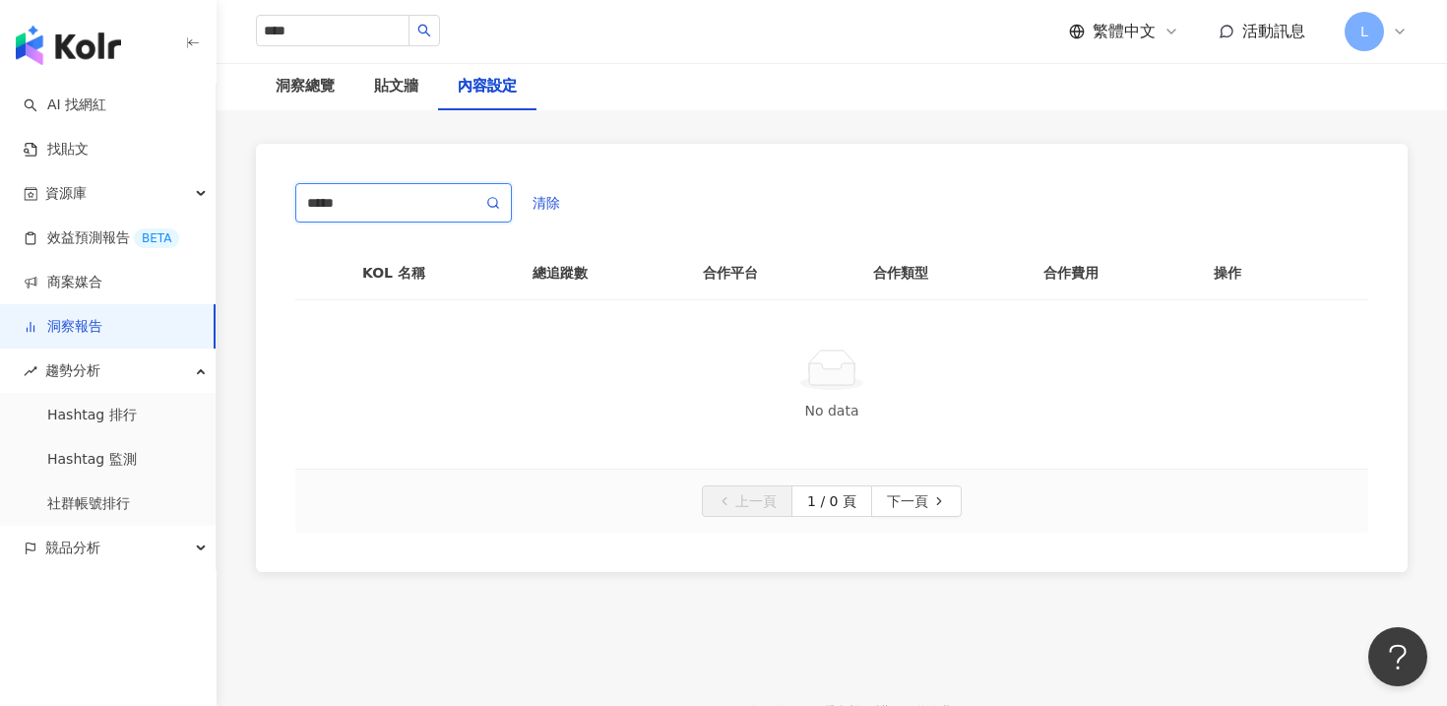
type input "*****"
click at [319, 90] on div "洞察總覽" at bounding box center [305, 87] width 59 height 24
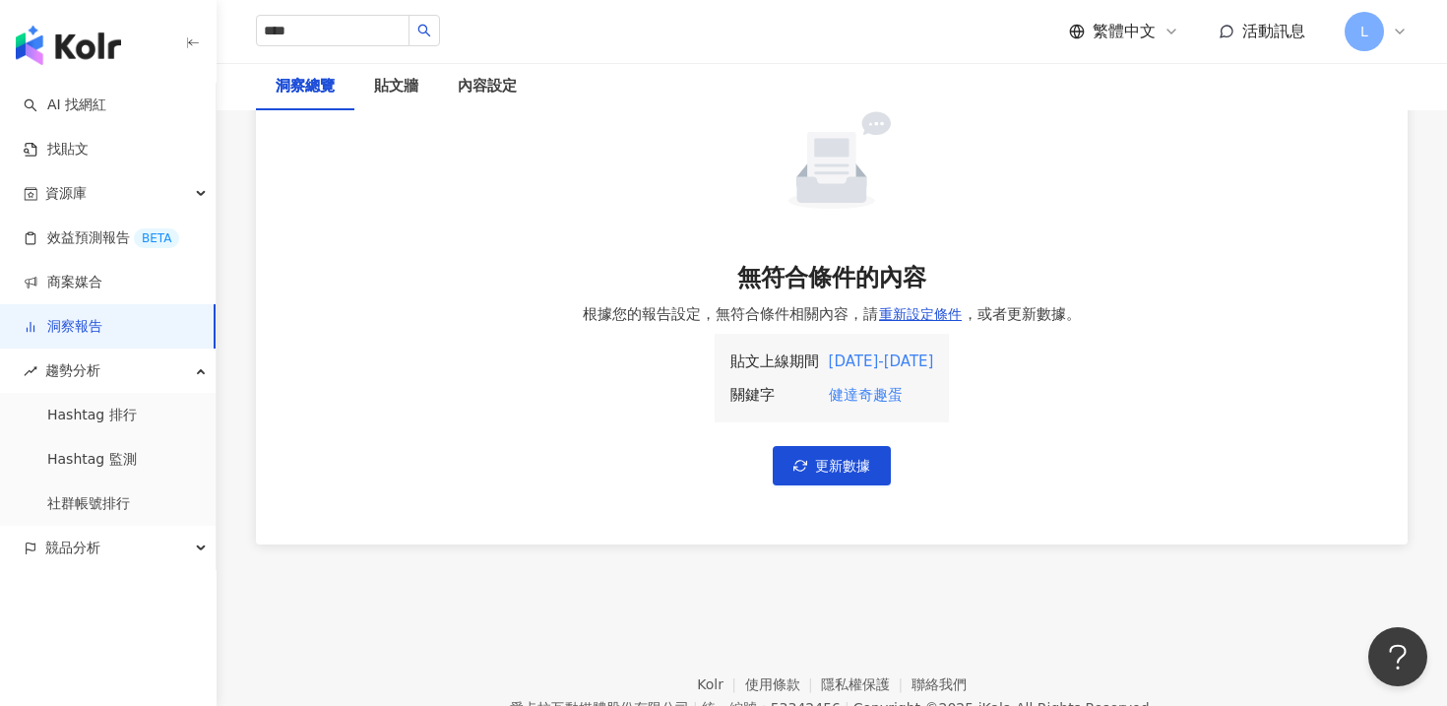
scroll to position [198, 0]
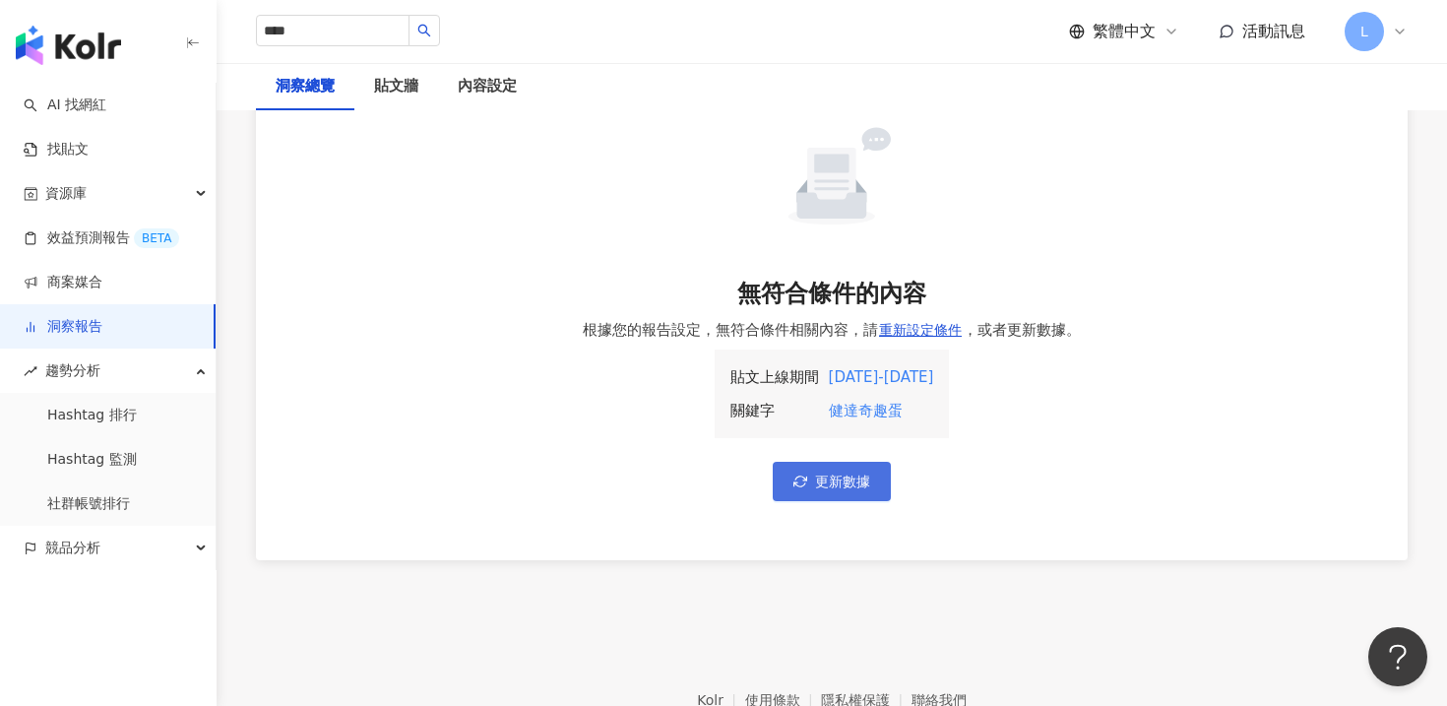
click at [819, 474] on span "更新數據" at bounding box center [842, 482] width 55 height 16
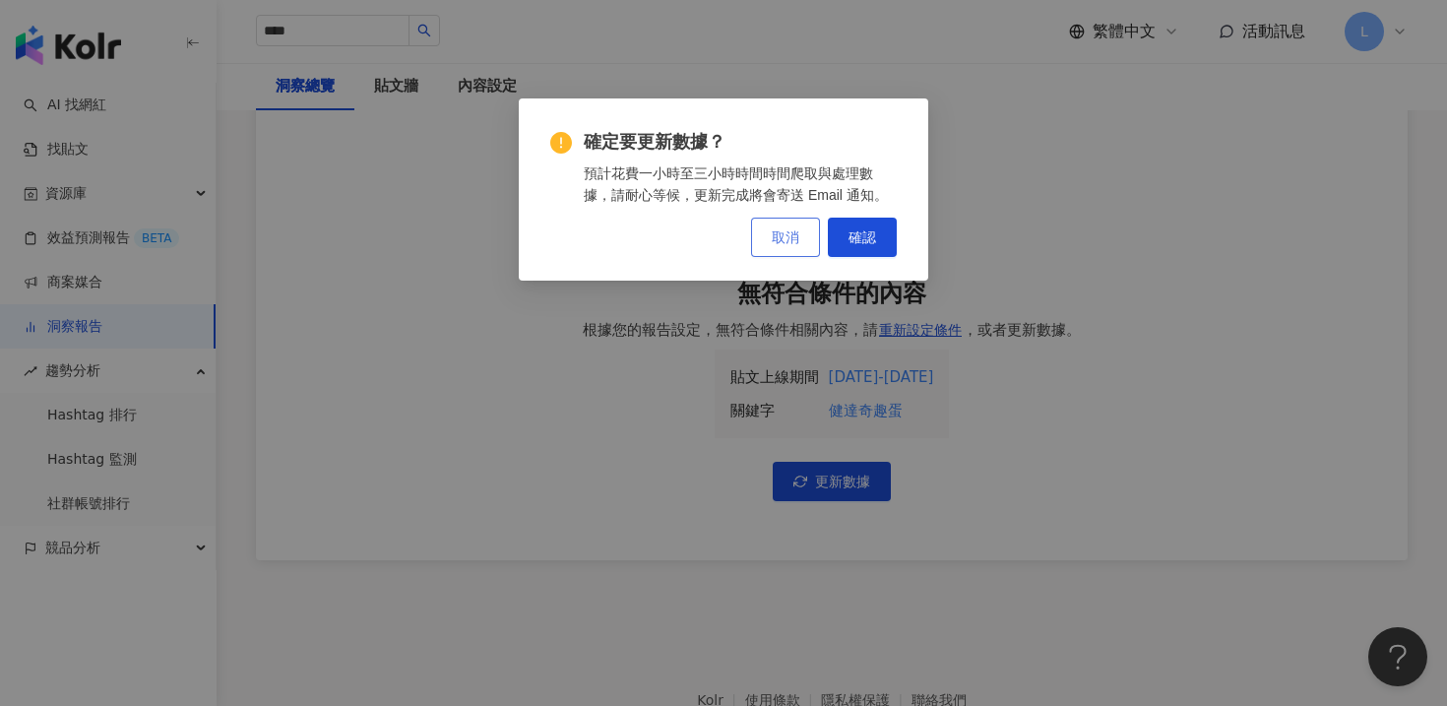
click at [792, 244] on span "取消" at bounding box center [786, 237] width 28 height 16
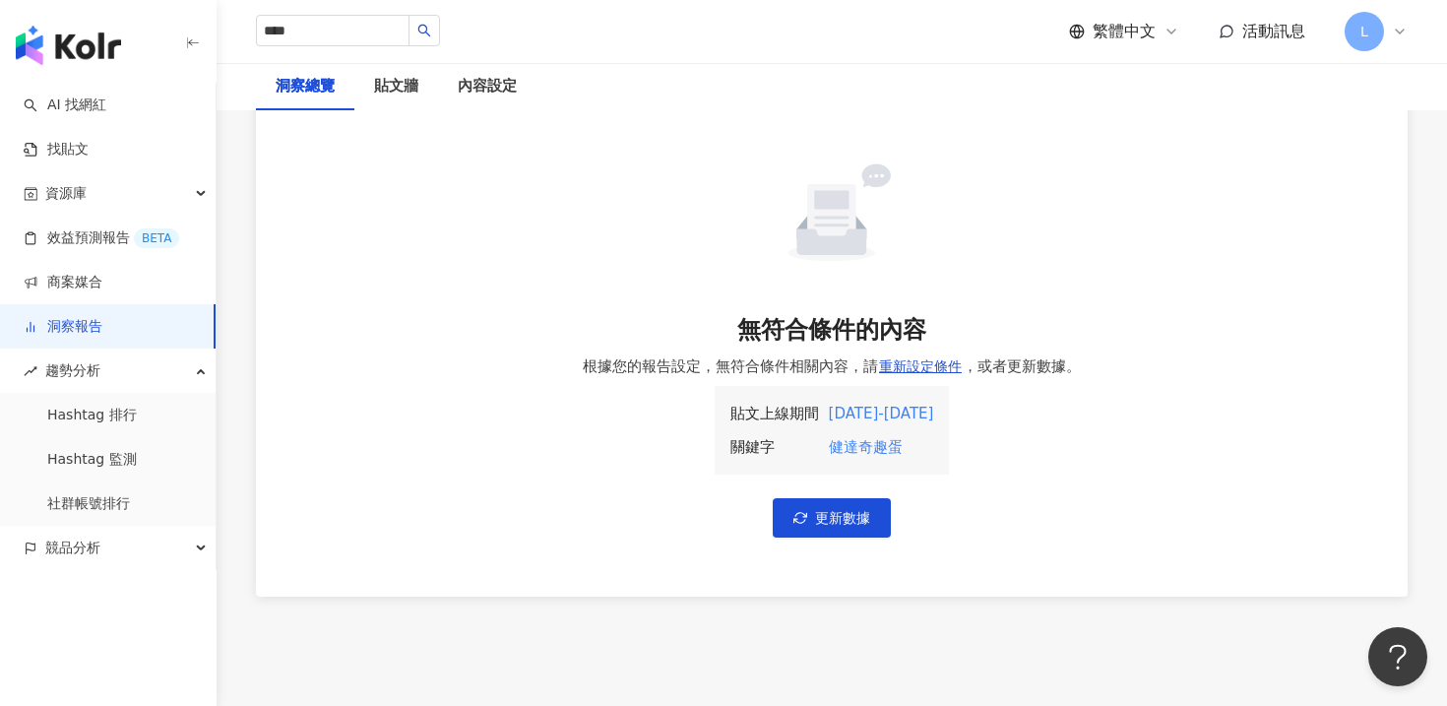
scroll to position [159, 0]
click at [387, 85] on div "貼文牆" at bounding box center [396, 87] width 44 height 24
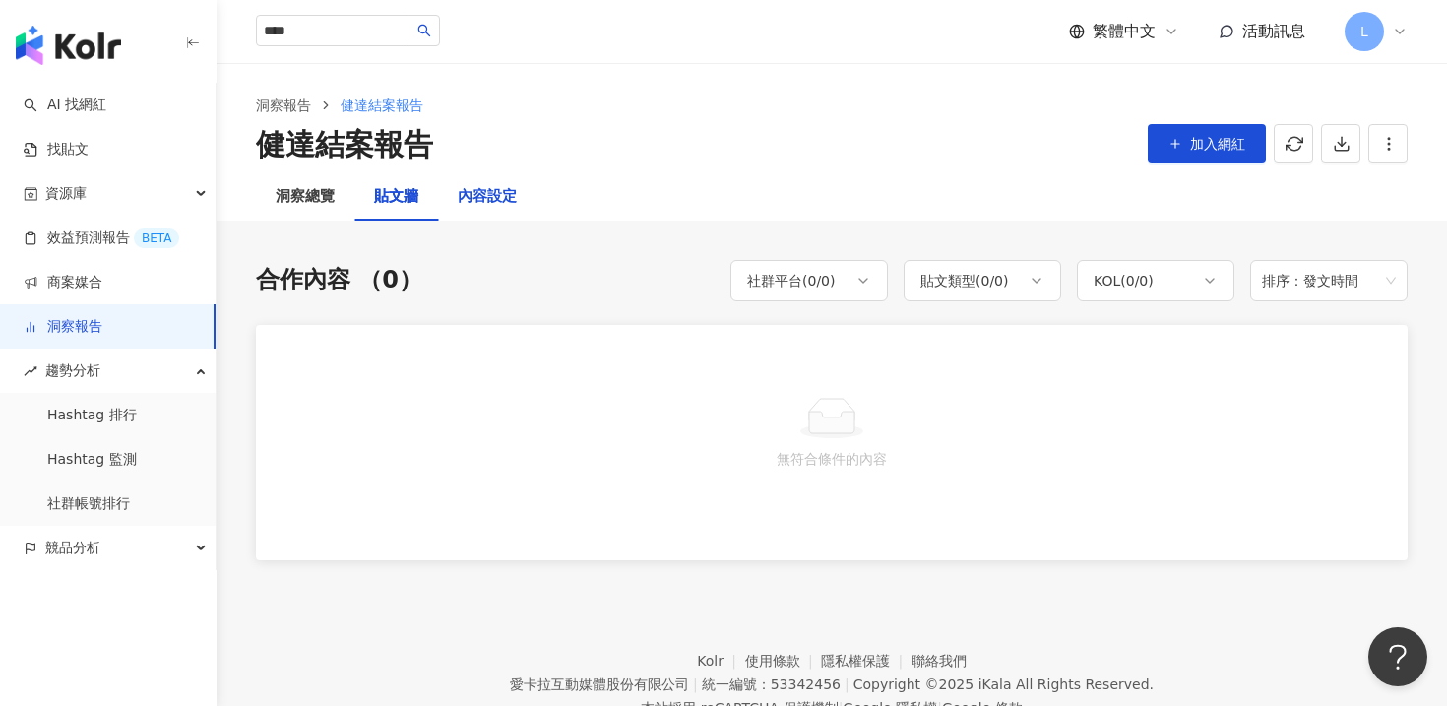
click at [486, 206] on div "內容設定" at bounding box center [487, 197] width 59 height 24
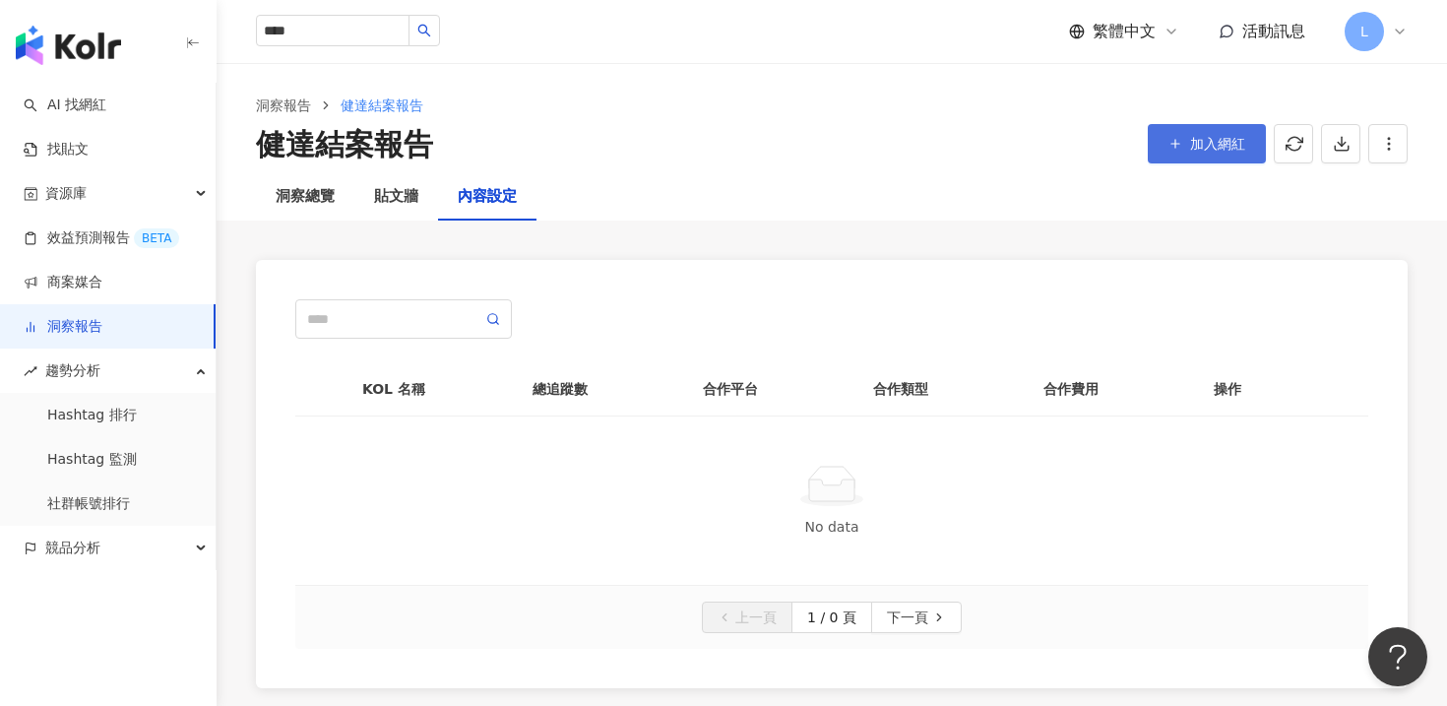
click at [1221, 143] on span "加入網紅" at bounding box center [1217, 144] width 55 height 16
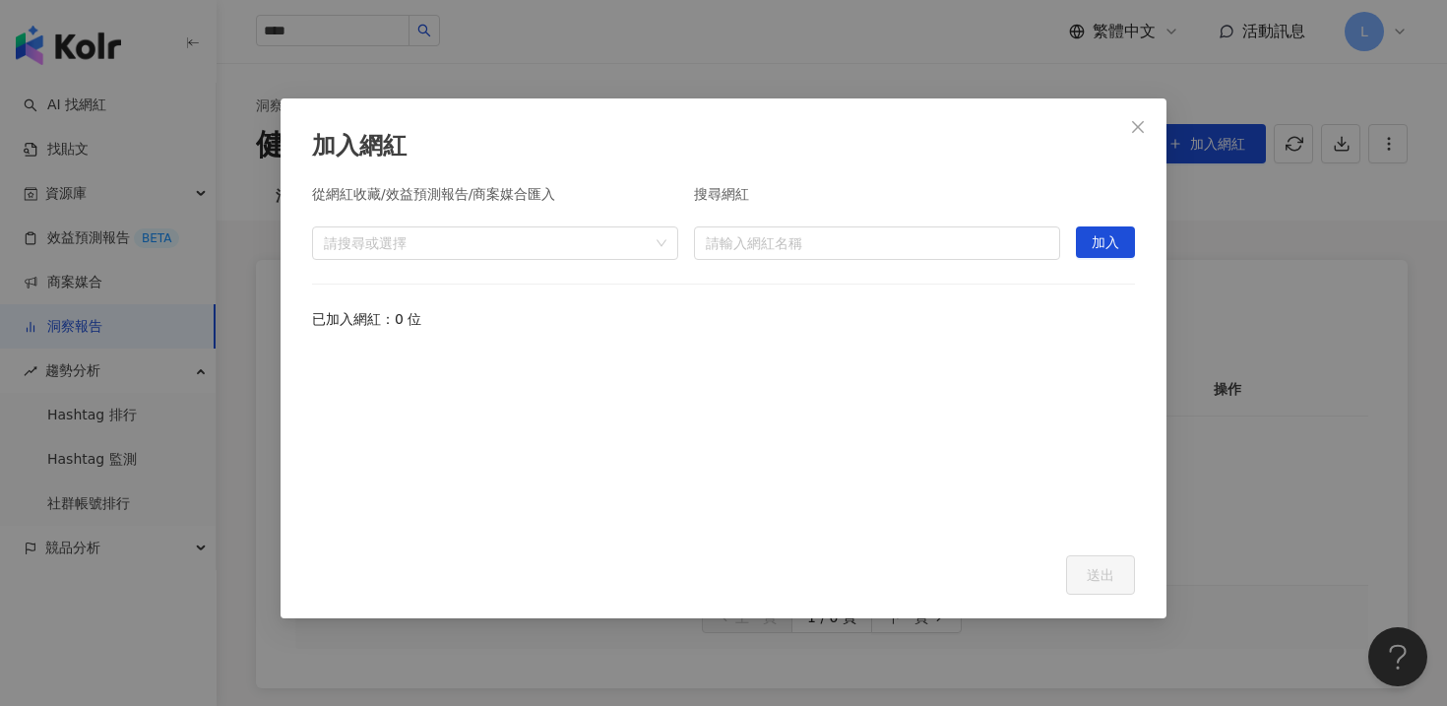
click at [626, 260] on div "從網紅收藏/效益預測報告/商案媒合匯入 請搜尋或選擇 搜尋網紅 請輸入網紅名稱 加入 已加入網紅：0 位" at bounding box center [723, 359] width 823 height 345
click at [629, 254] on div "請搜尋或選擇" at bounding box center [495, 242] width 366 height 33
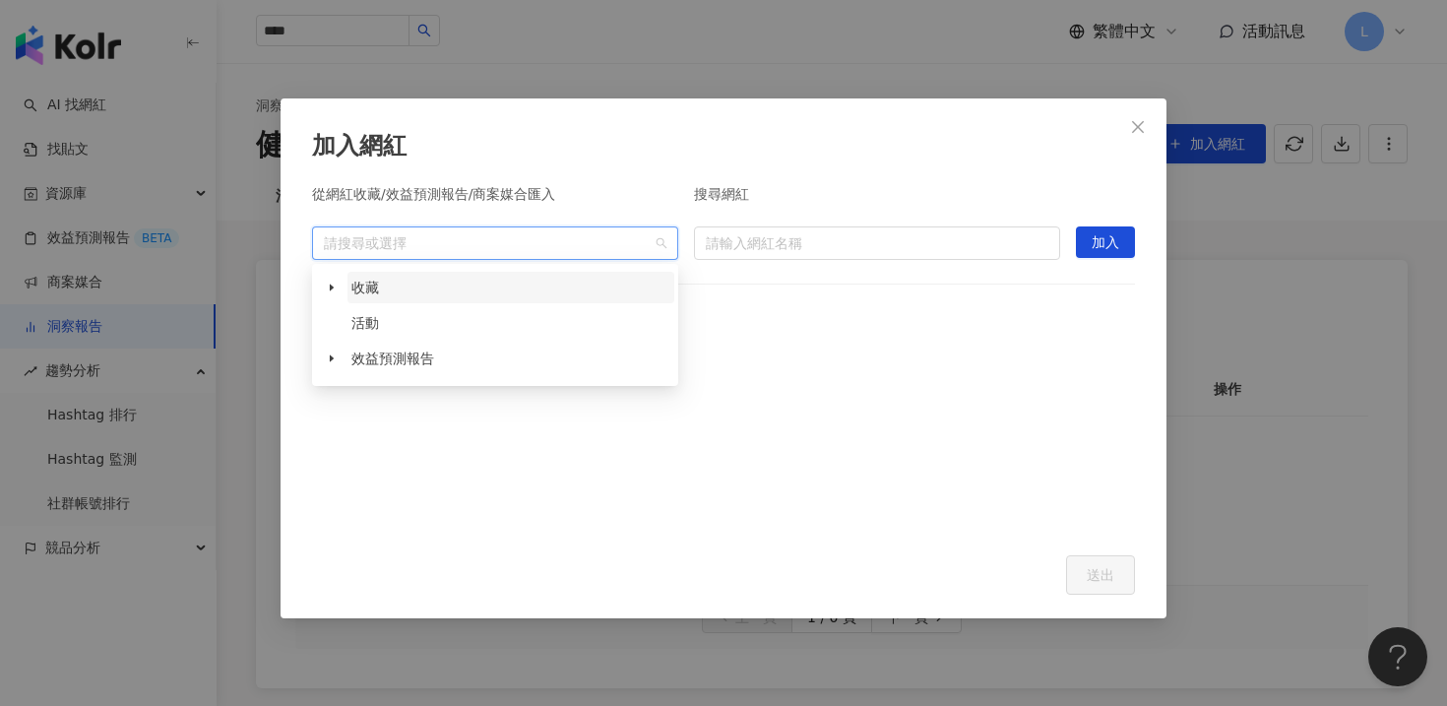
click at [594, 283] on span "收藏" at bounding box center [511, 288] width 327 height 32
click at [332, 286] on icon "caret-down" at bounding box center [332, 288] width 10 height 10
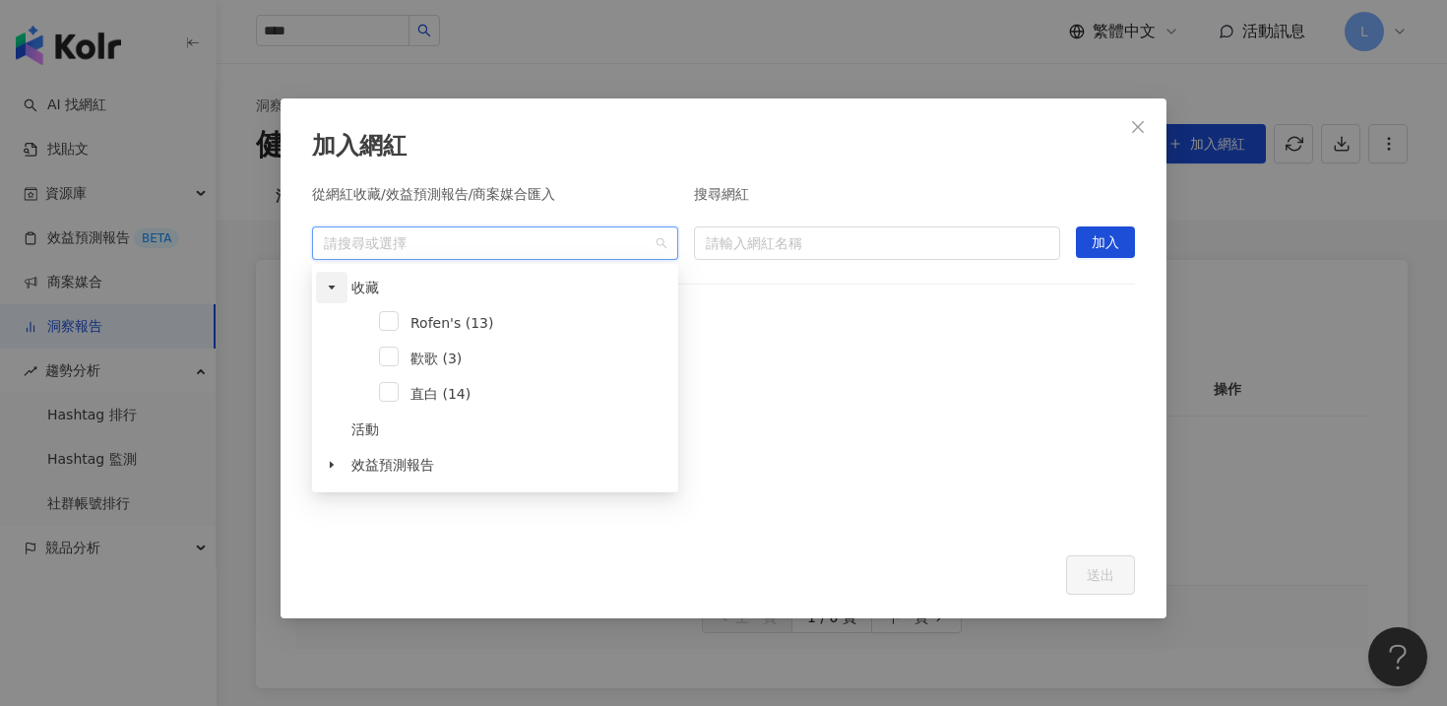
click at [326, 281] on span at bounding box center [332, 288] width 32 height 32
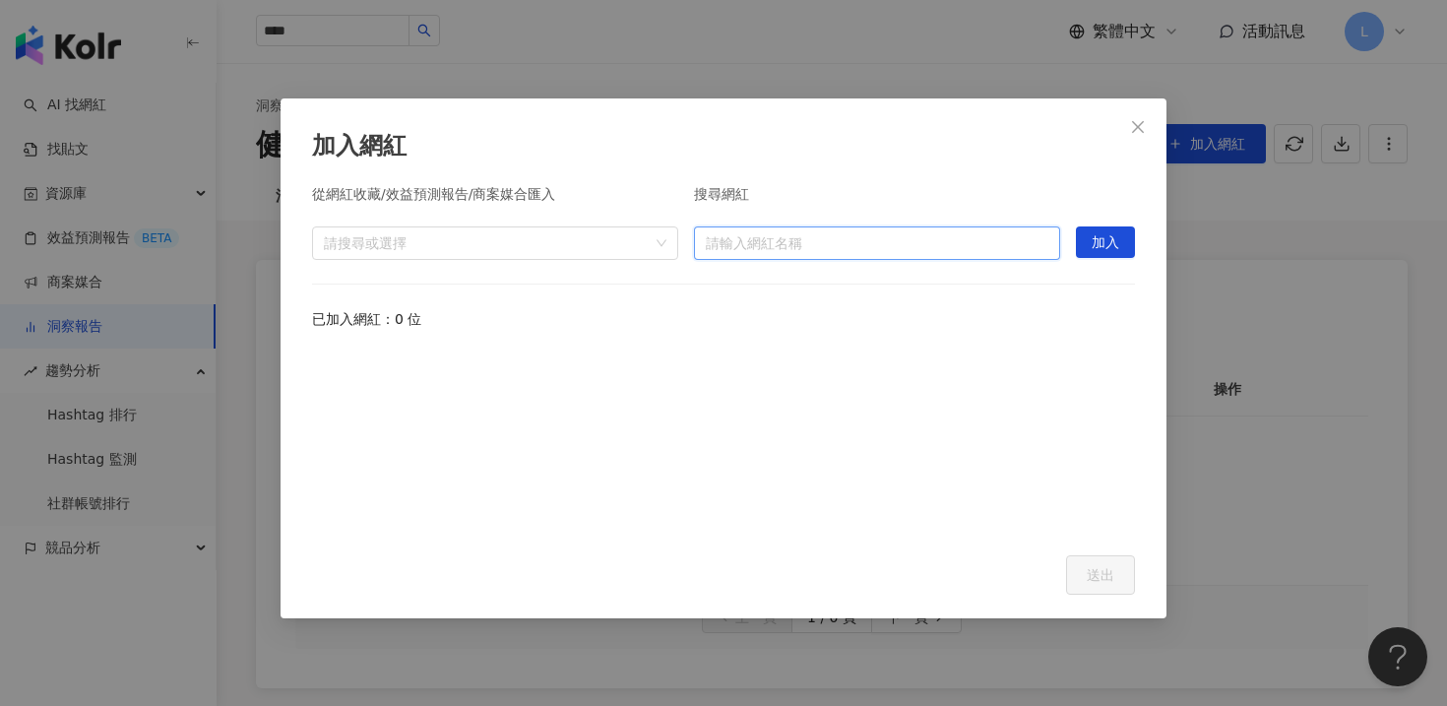
click at [833, 248] on input "search" at bounding box center [877, 243] width 343 height 32
click at [959, 257] on input "search" at bounding box center [877, 243] width 343 height 32
type input "*"
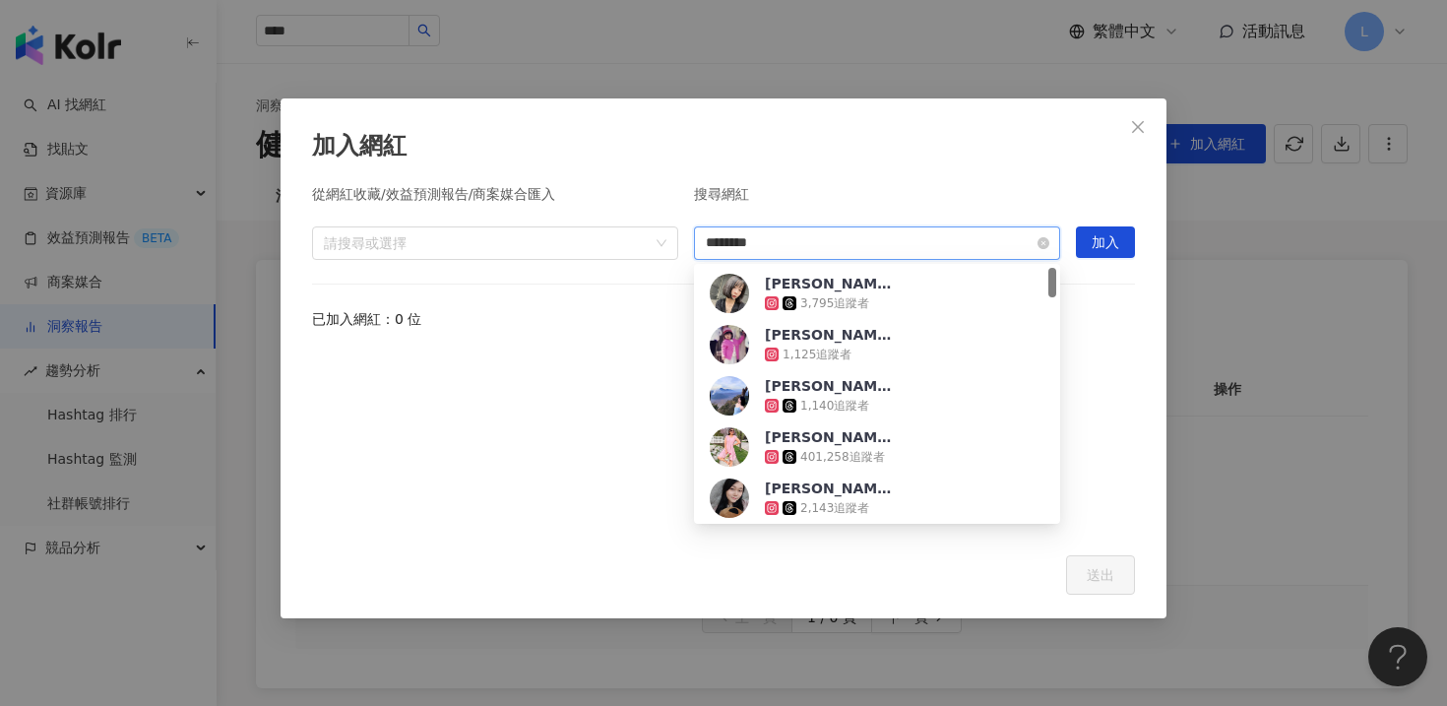
type input "*********"
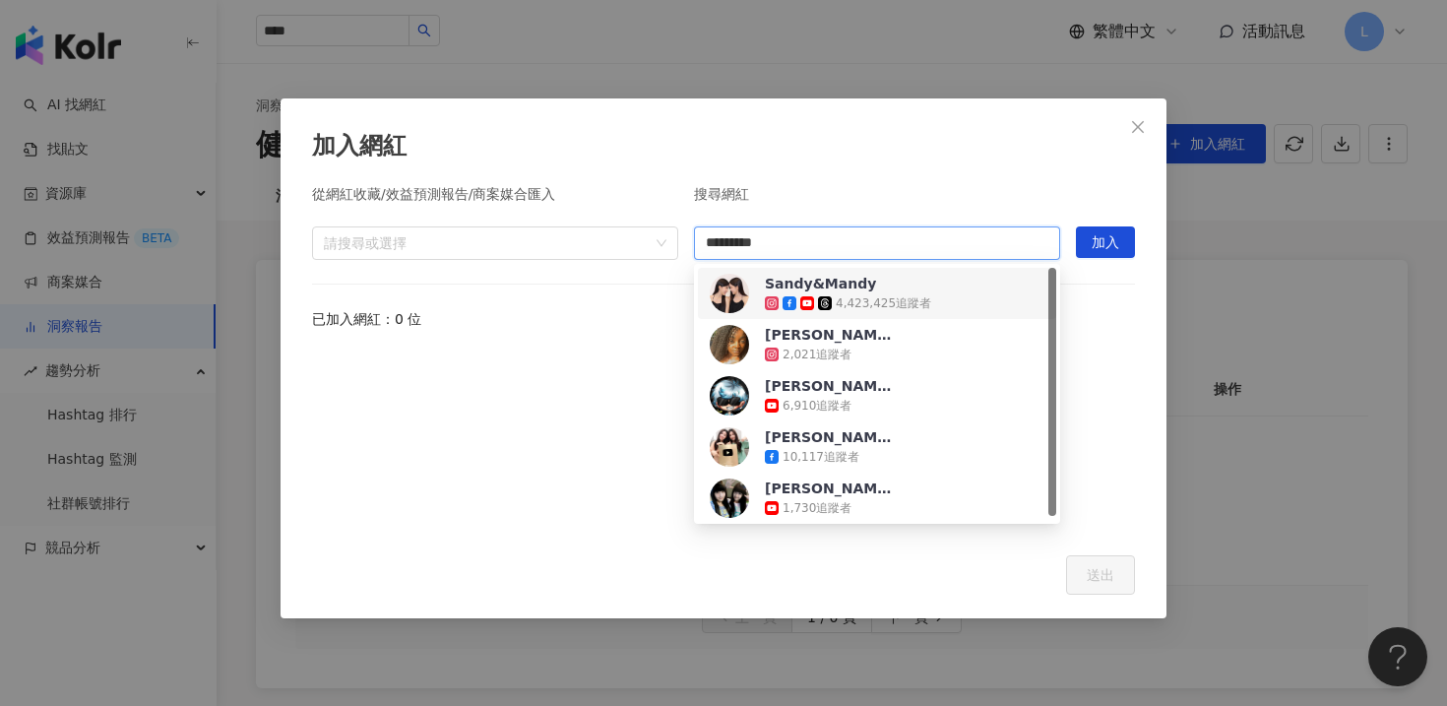
click at [979, 298] on div "Sandy&Mandy 4,423,425 追蹤者" at bounding box center [877, 293] width 335 height 39
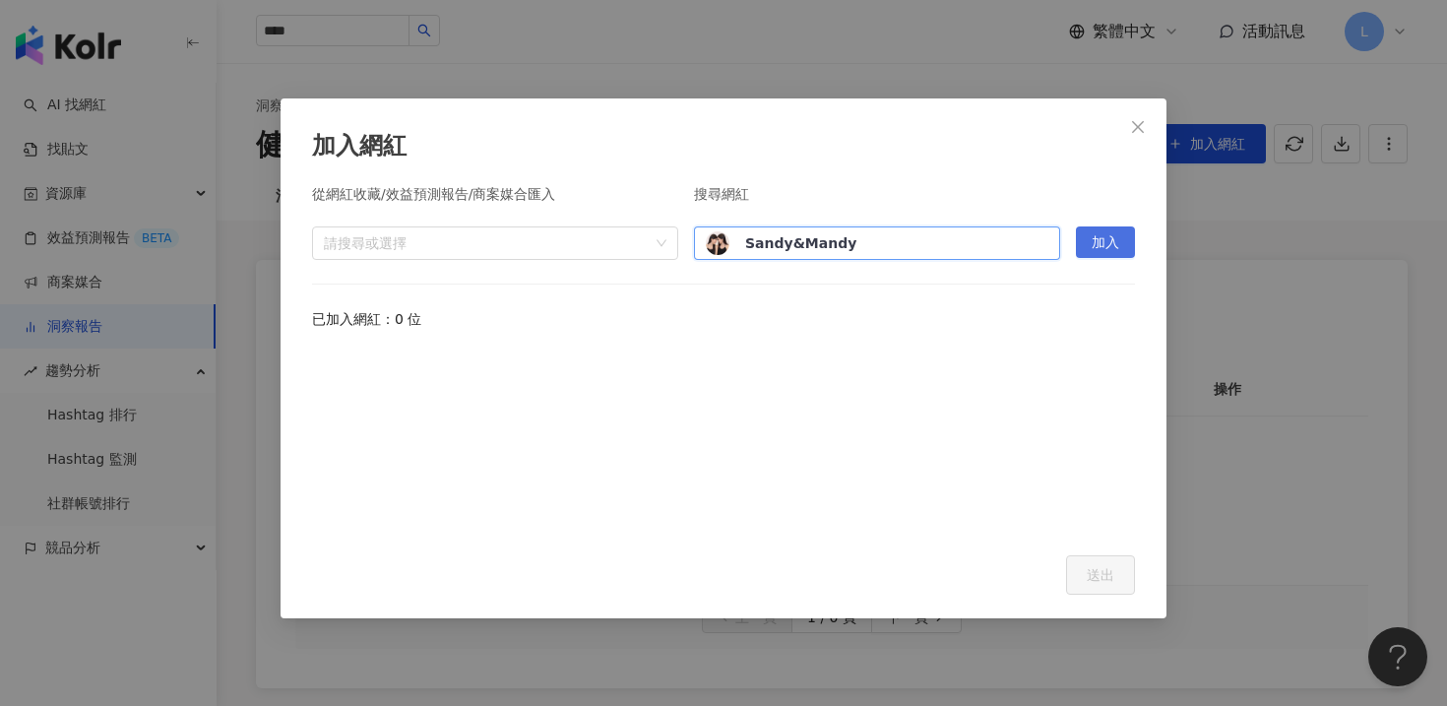
click at [1110, 227] on span "加入" at bounding box center [1106, 243] width 28 height 32
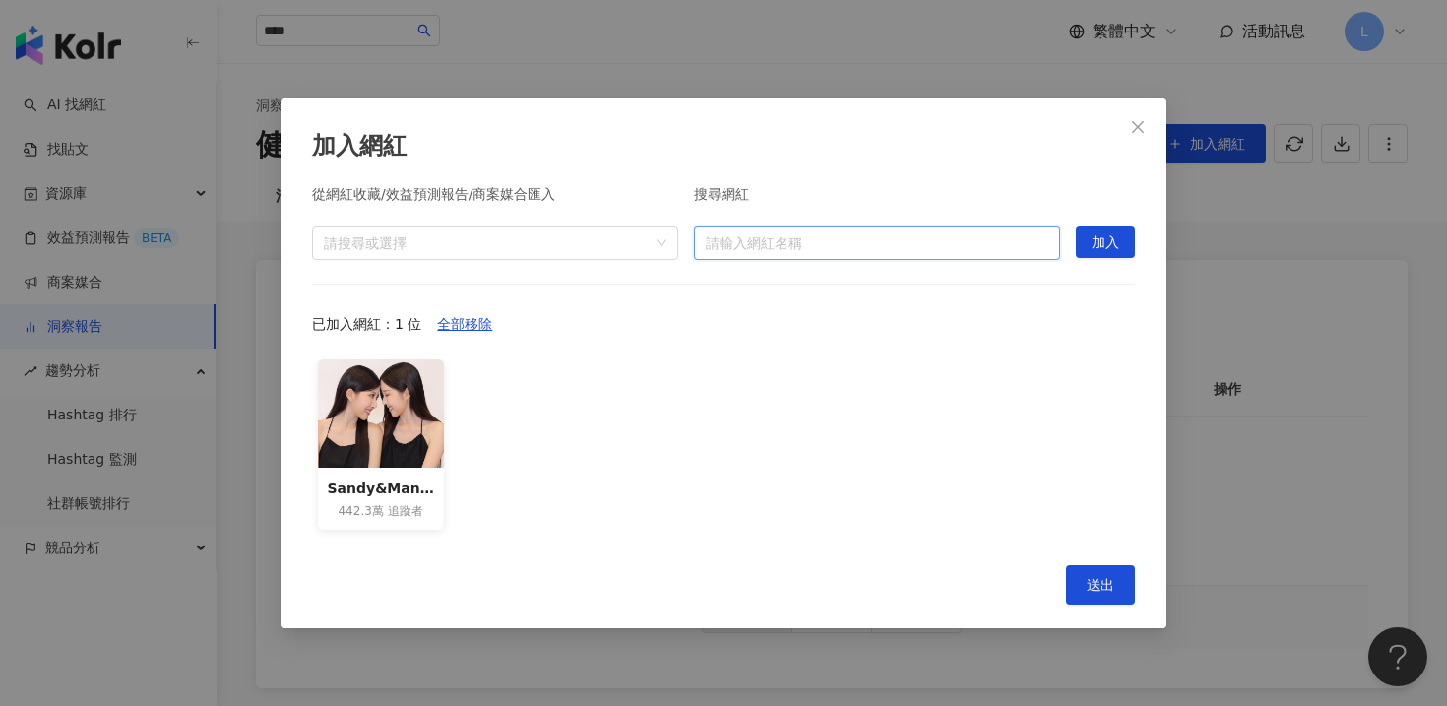
click at [802, 248] on input "search" at bounding box center [877, 243] width 343 height 32
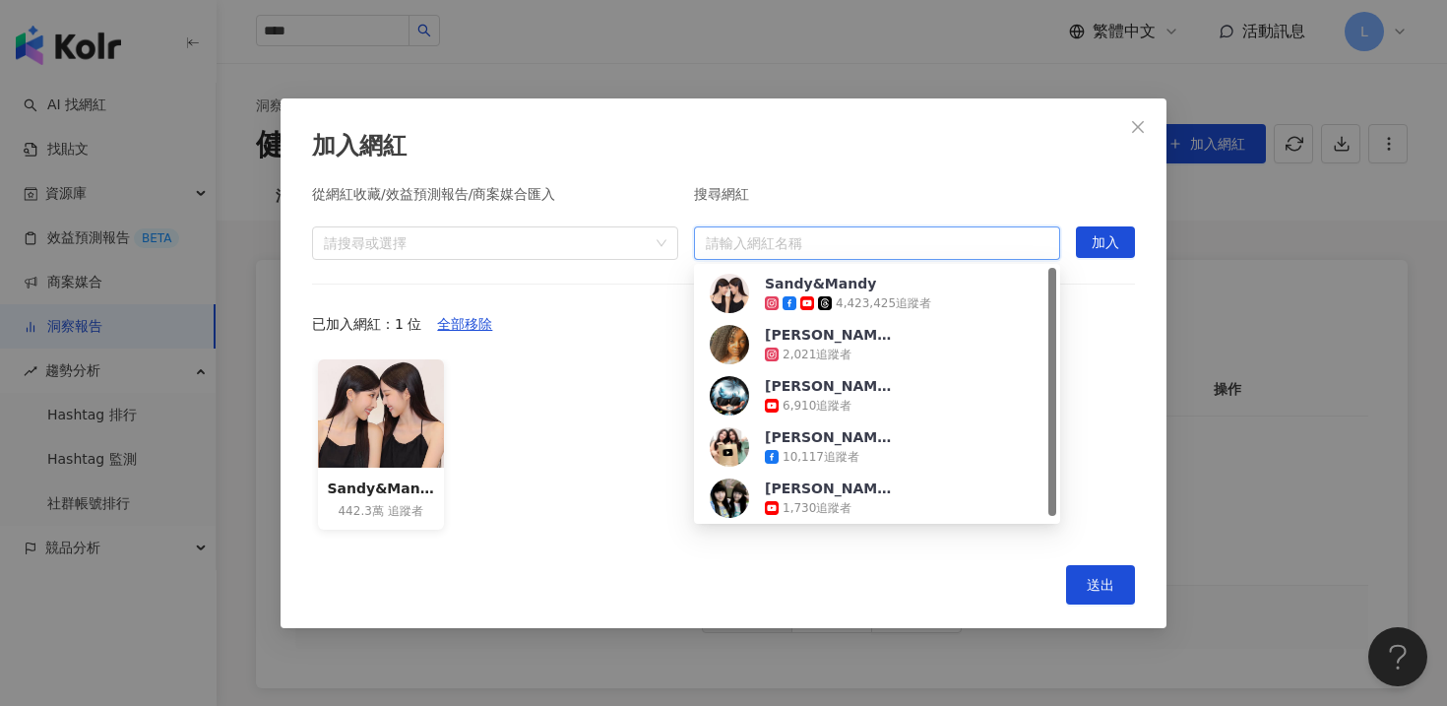
paste input "******"
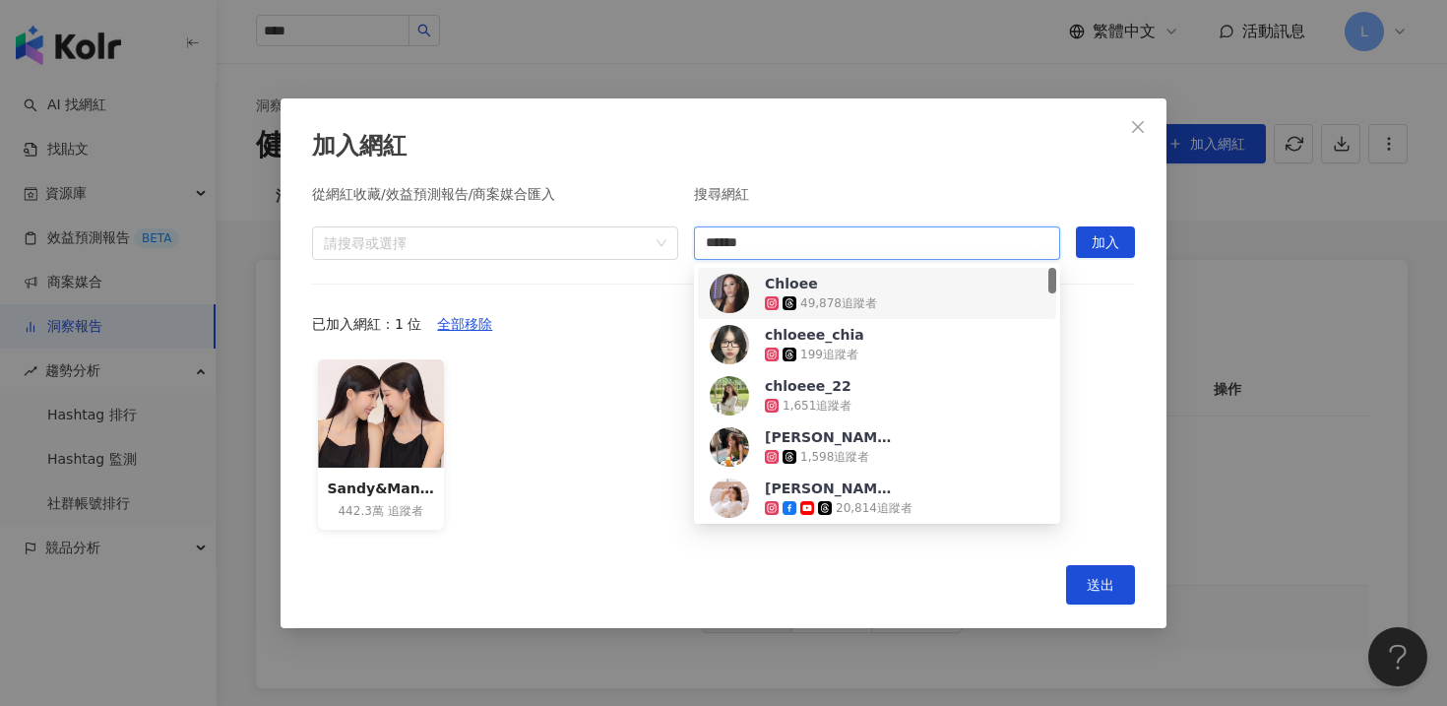
type input "******"
